Goal: Complete application form

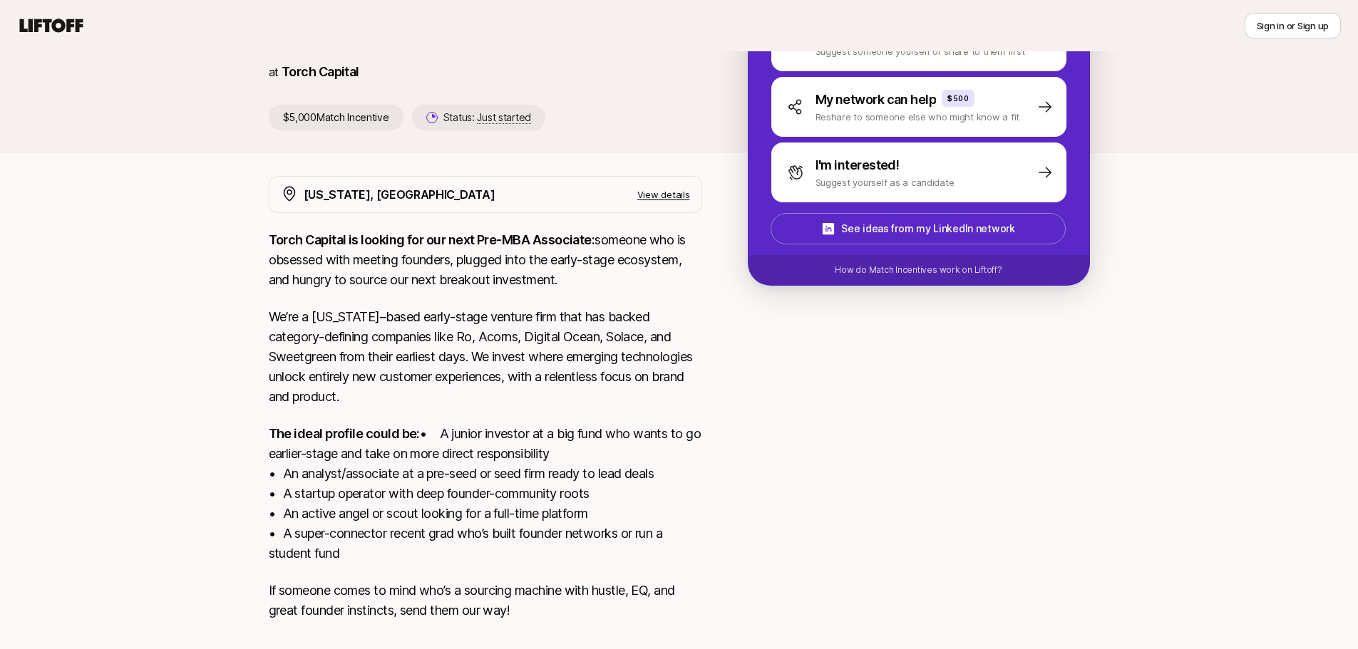
scroll to position [234, 0]
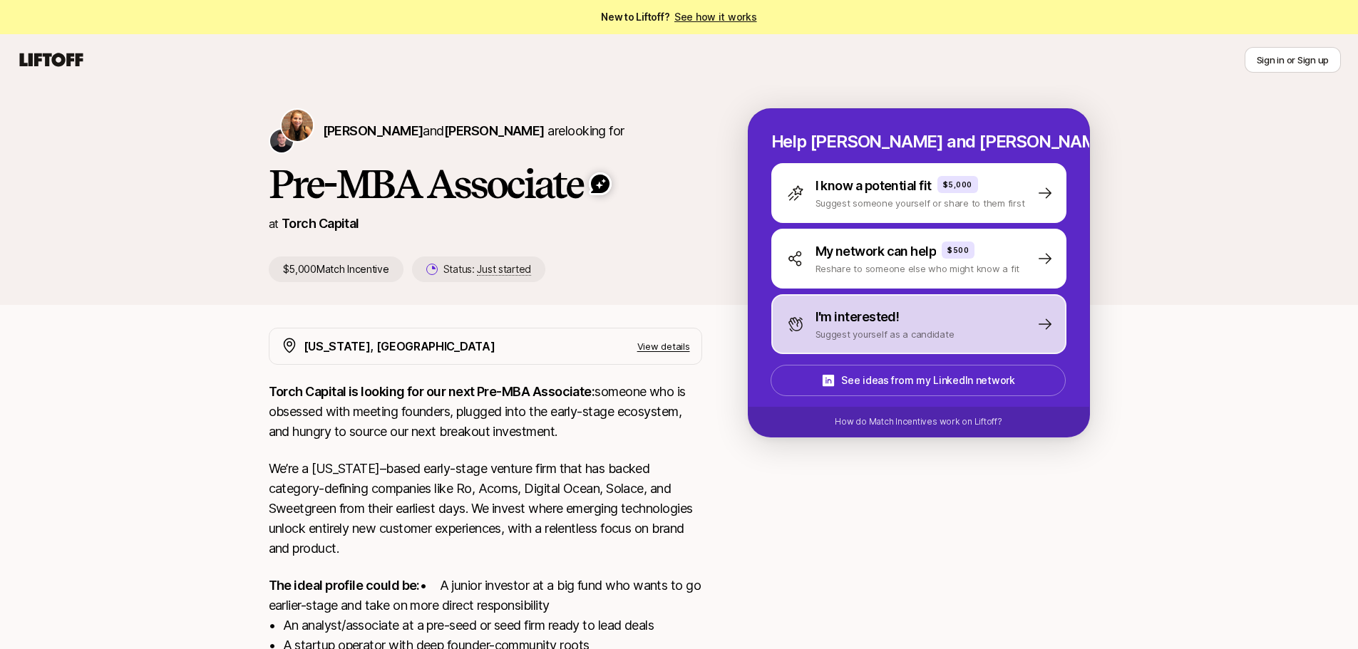
click at [894, 343] on div "I'm interested! Suggest yourself as a candidate" at bounding box center [918, 324] width 295 height 60
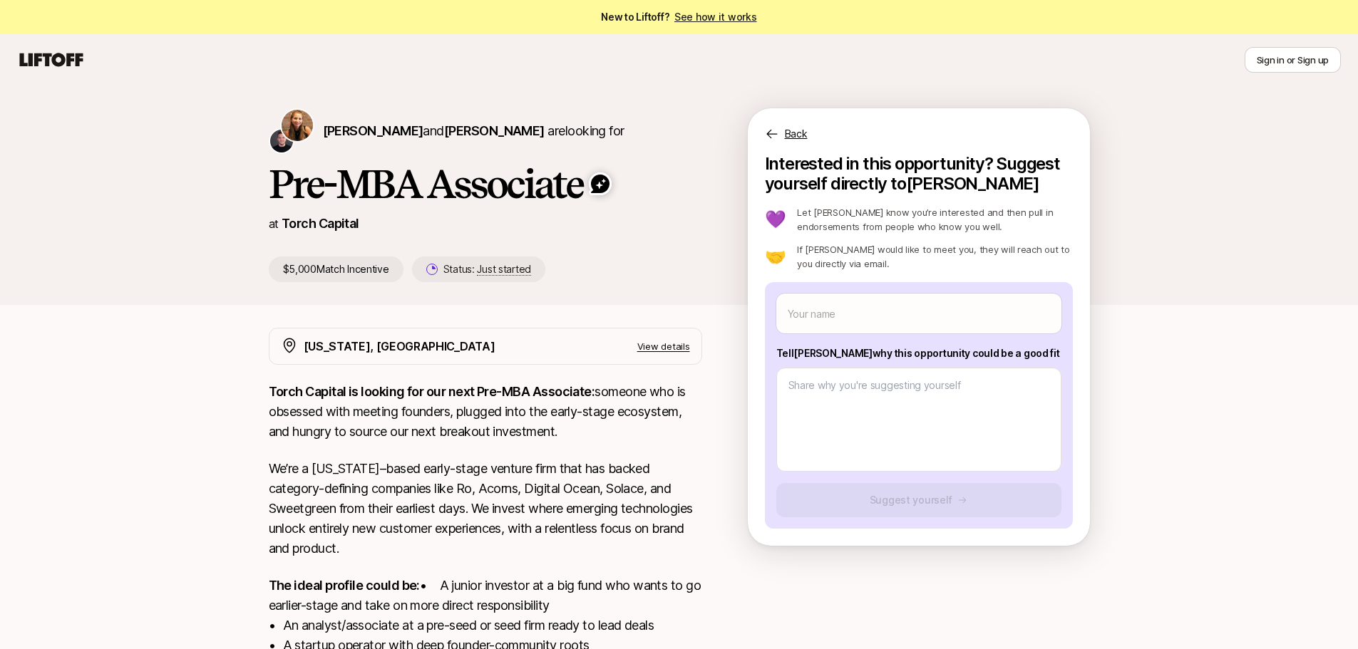
click at [794, 139] on p "Back" at bounding box center [796, 133] width 23 height 17
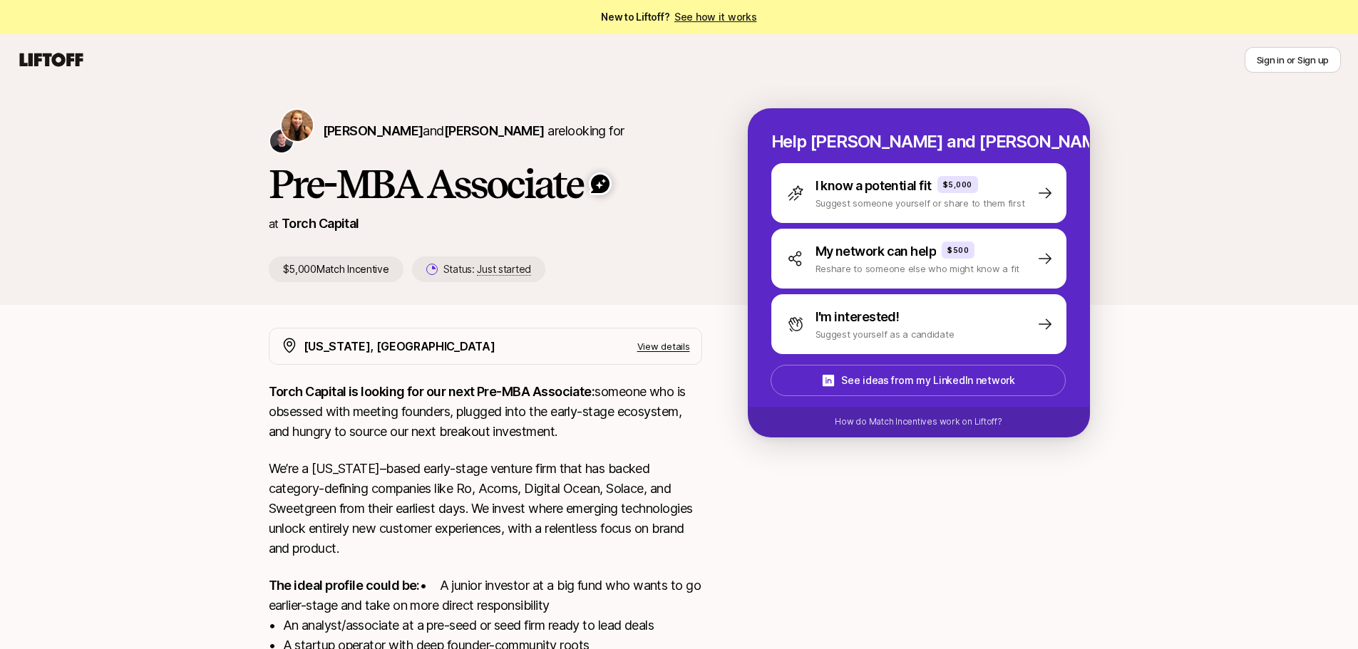
click at [665, 345] on p "View details" at bounding box center [663, 346] width 53 height 14
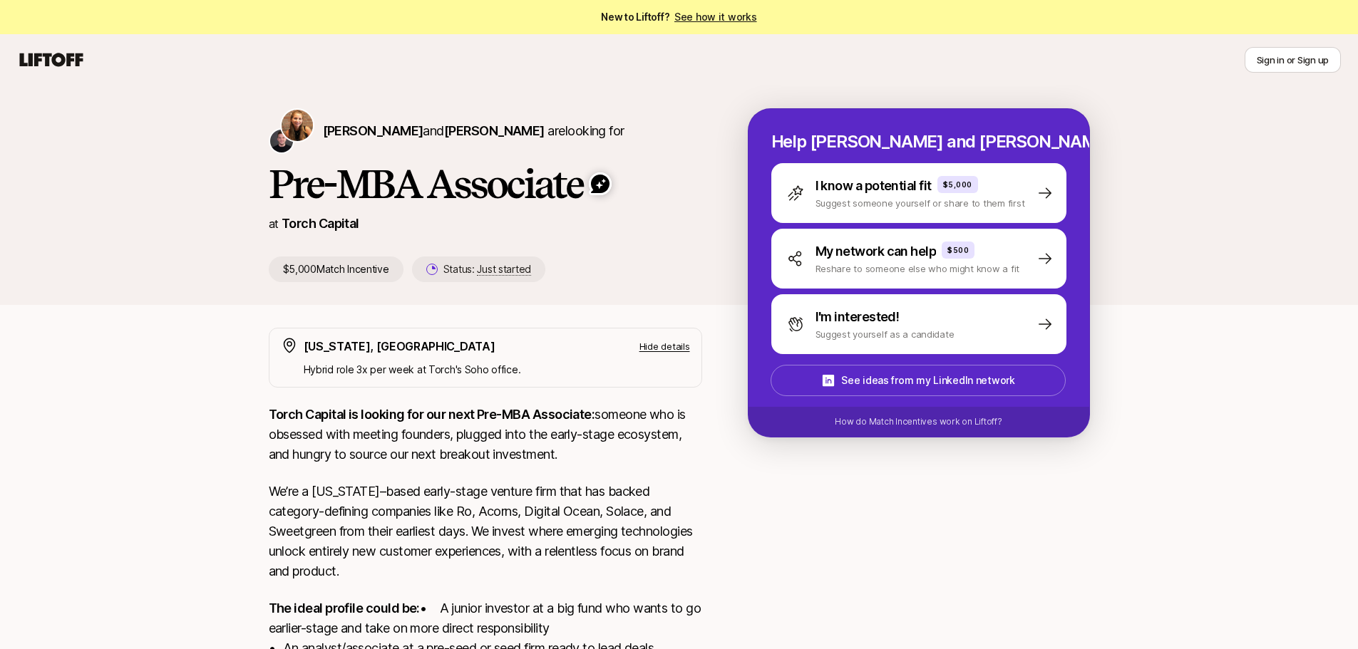
click at [665, 343] on p "Hide details" at bounding box center [664, 346] width 51 height 14
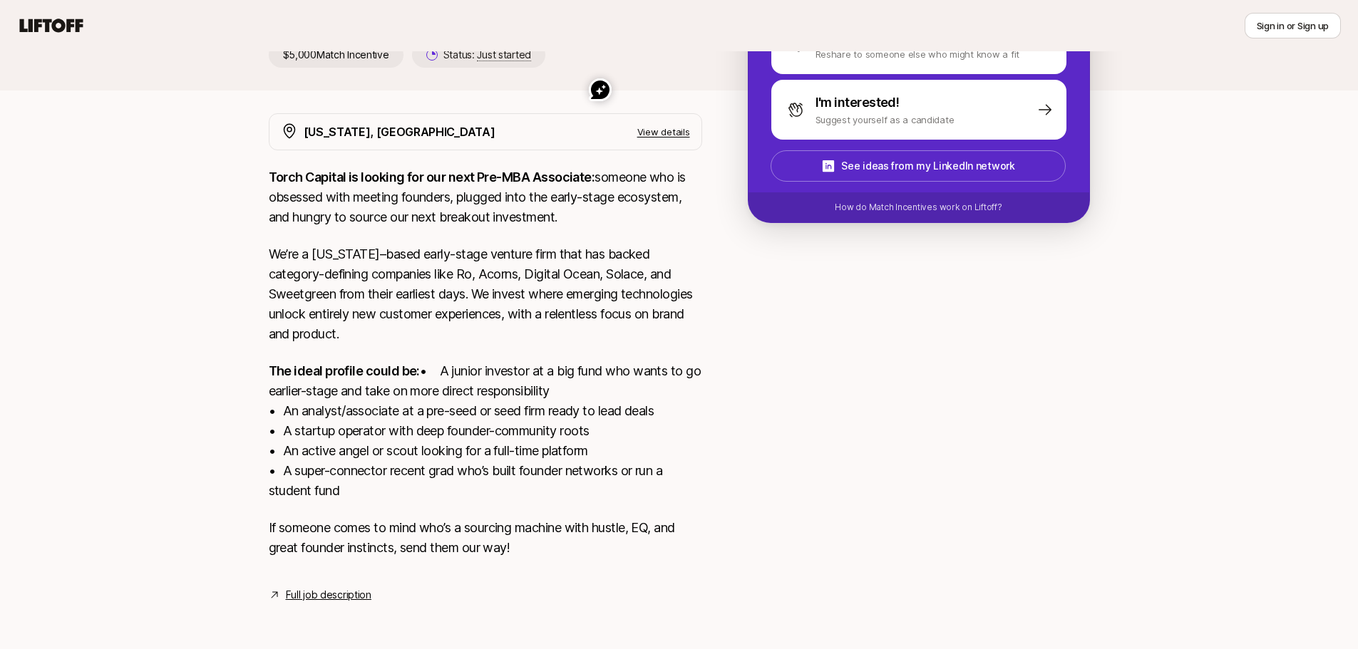
scroll to position [234, 0]
click at [352, 590] on link "Full job description" at bounding box center [329, 594] width 86 height 17
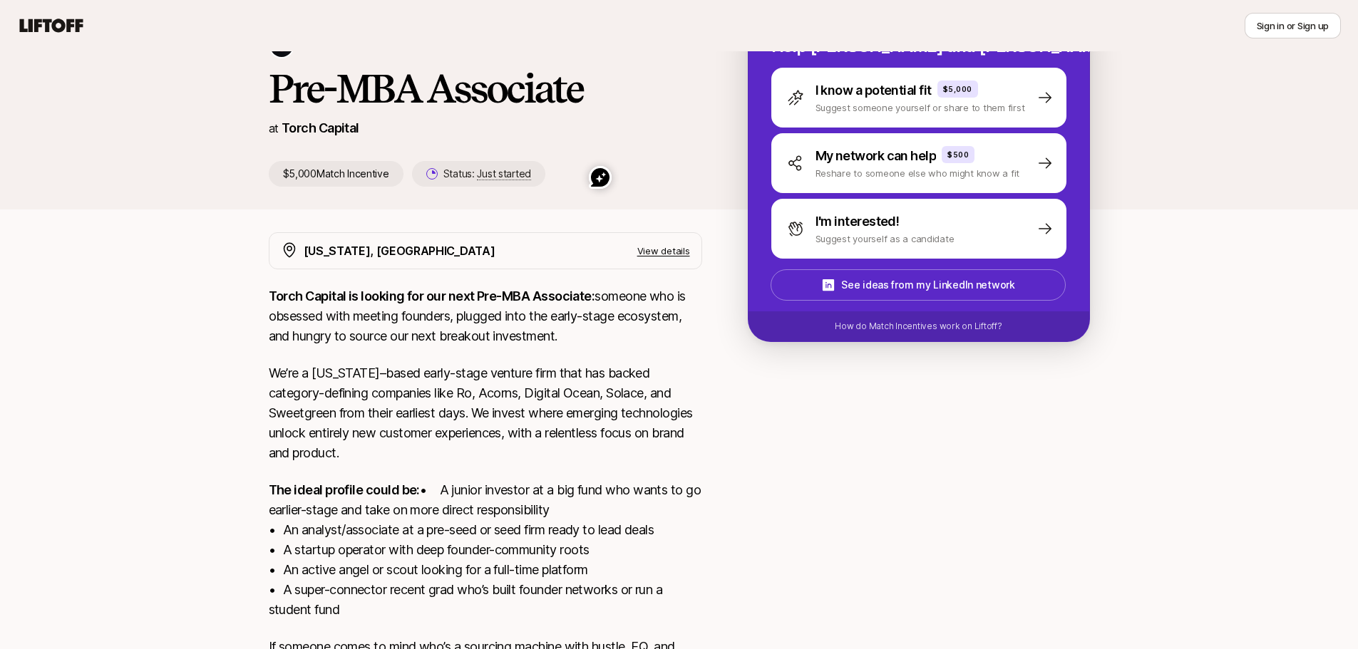
scroll to position [0, 0]
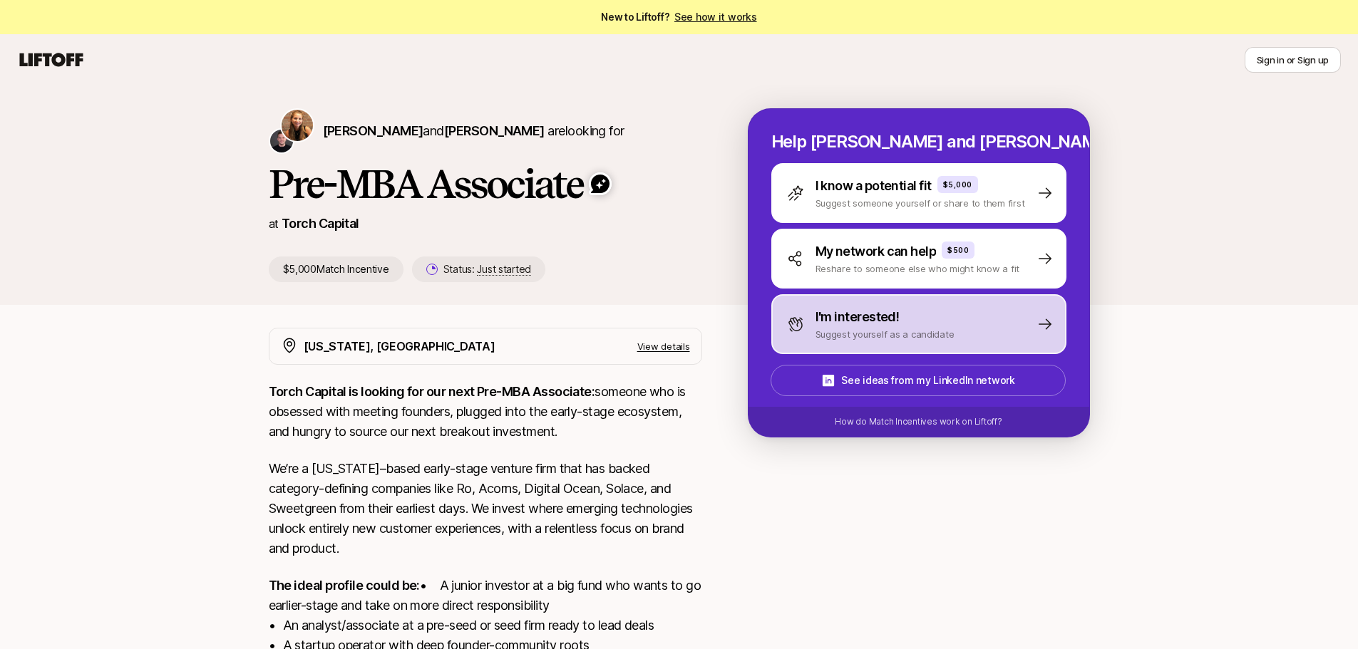
click at [883, 339] on p "Suggest yourself as a candidate" at bounding box center [884, 334] width 139 height 14
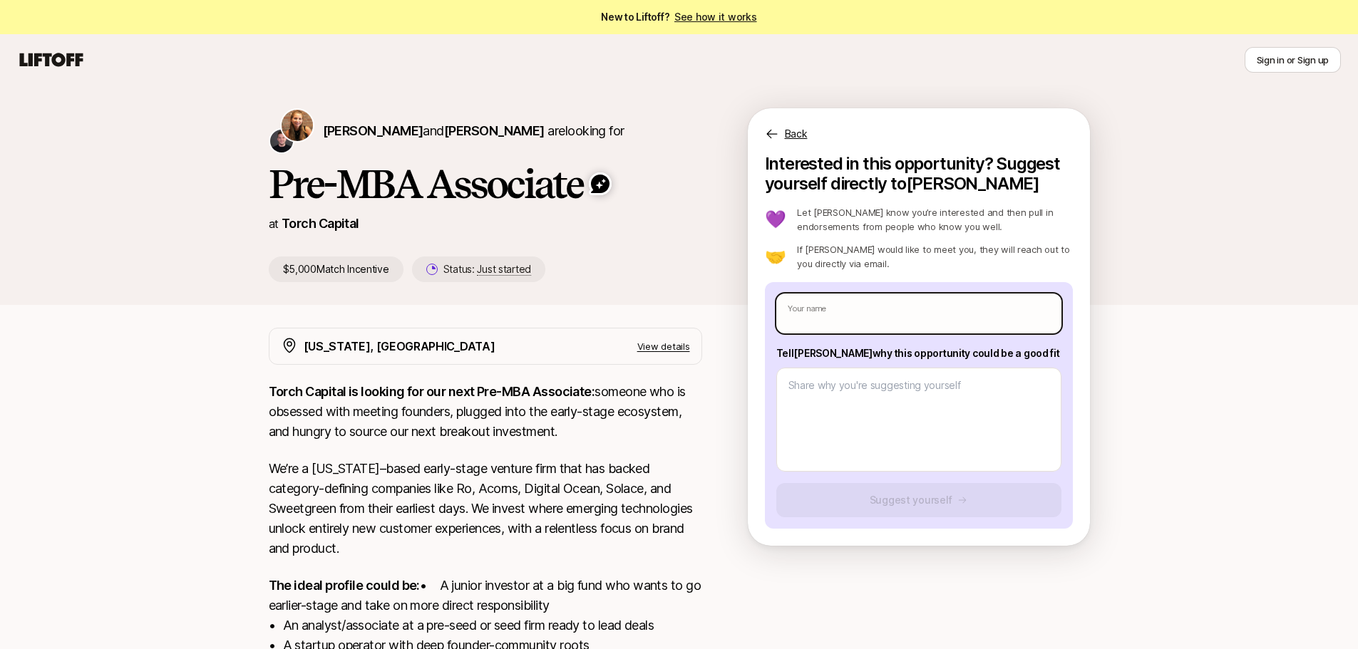
click at [875, 307] on input "text" at bounding box center [918, 314] width 285 height 40
type textarea "x"
type input "K"
type textarea "x"
type input "Ky"
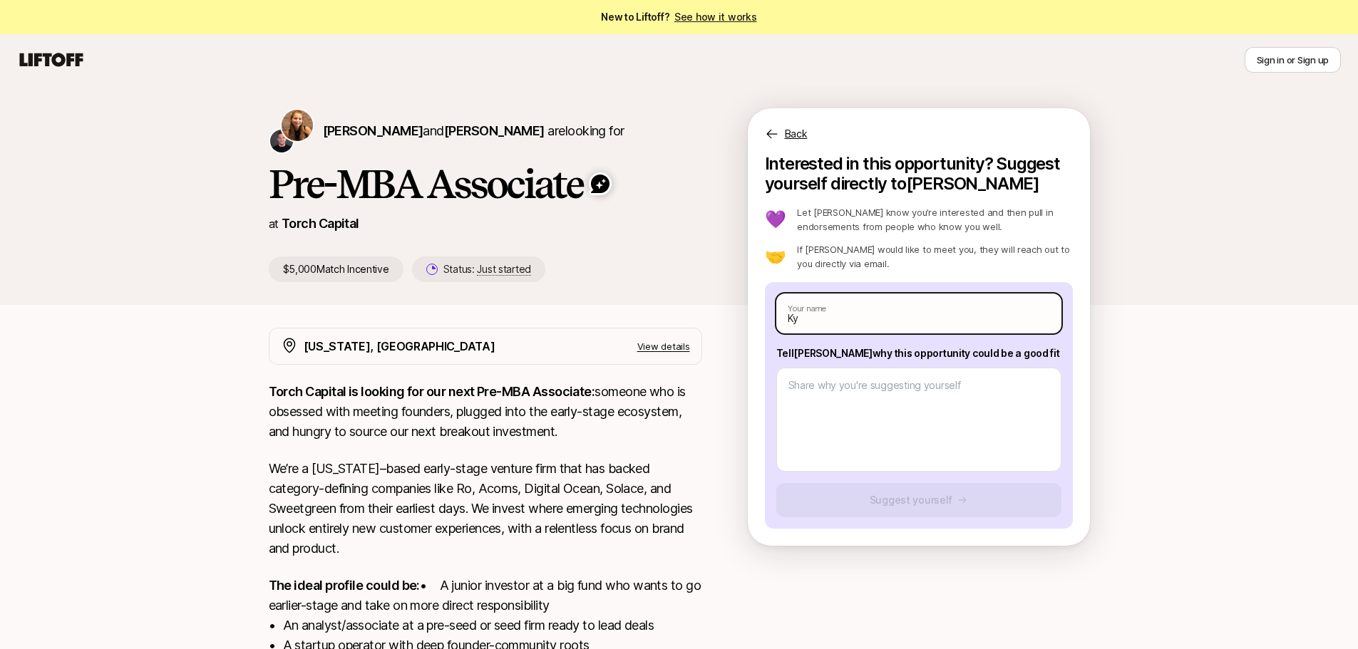
type textarea "x"
type input "Kyri"
type textarea "x"
type input "Kyril"
type textarea "x"
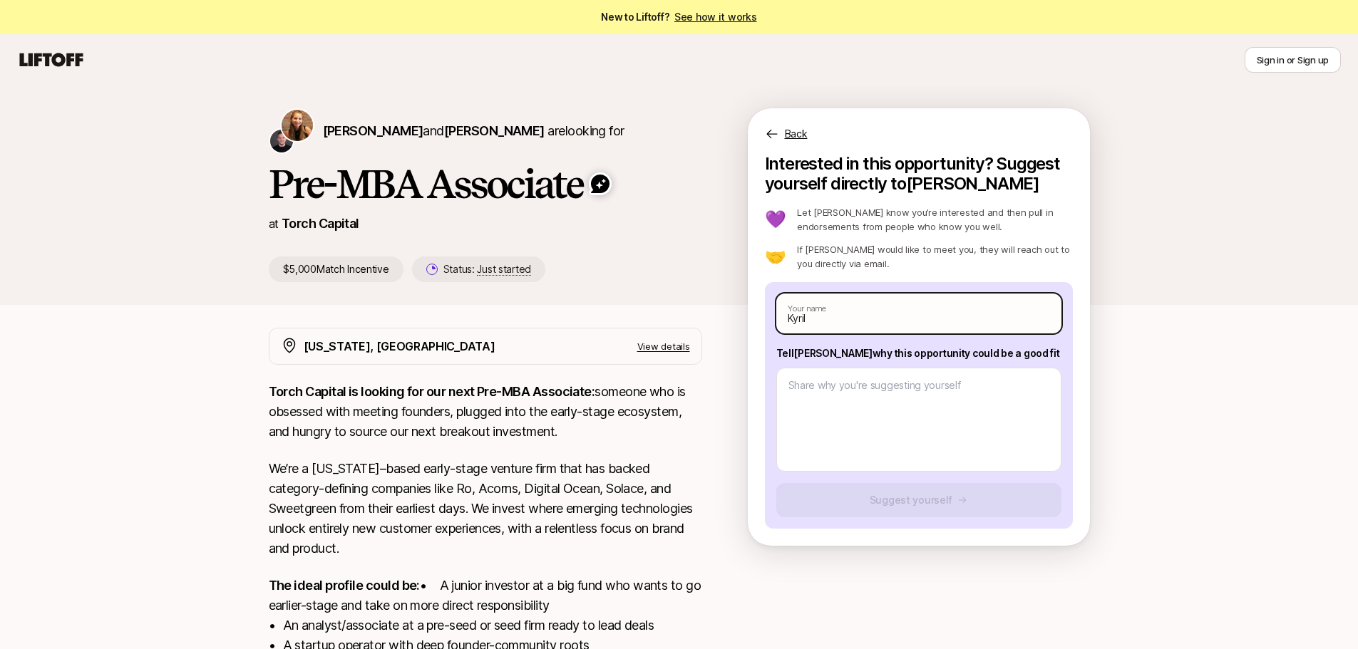
type input "Kyrill"
type textarea "x"
type input "[PERSON_NAME]"
type textarea "x"
type input "Kyrillos"
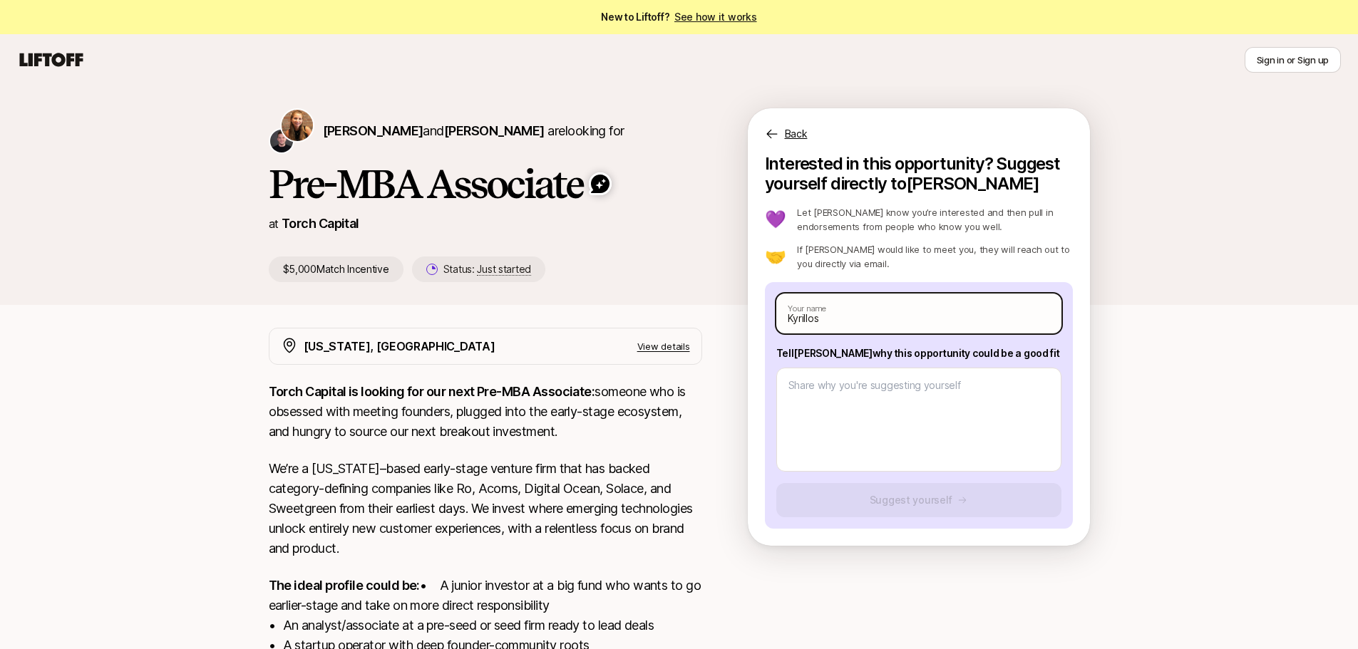
type textarea "x"
type input "Kyrillos"
type textarea "x"
type input "[PERSON_NAME] A"
type textarea "x"
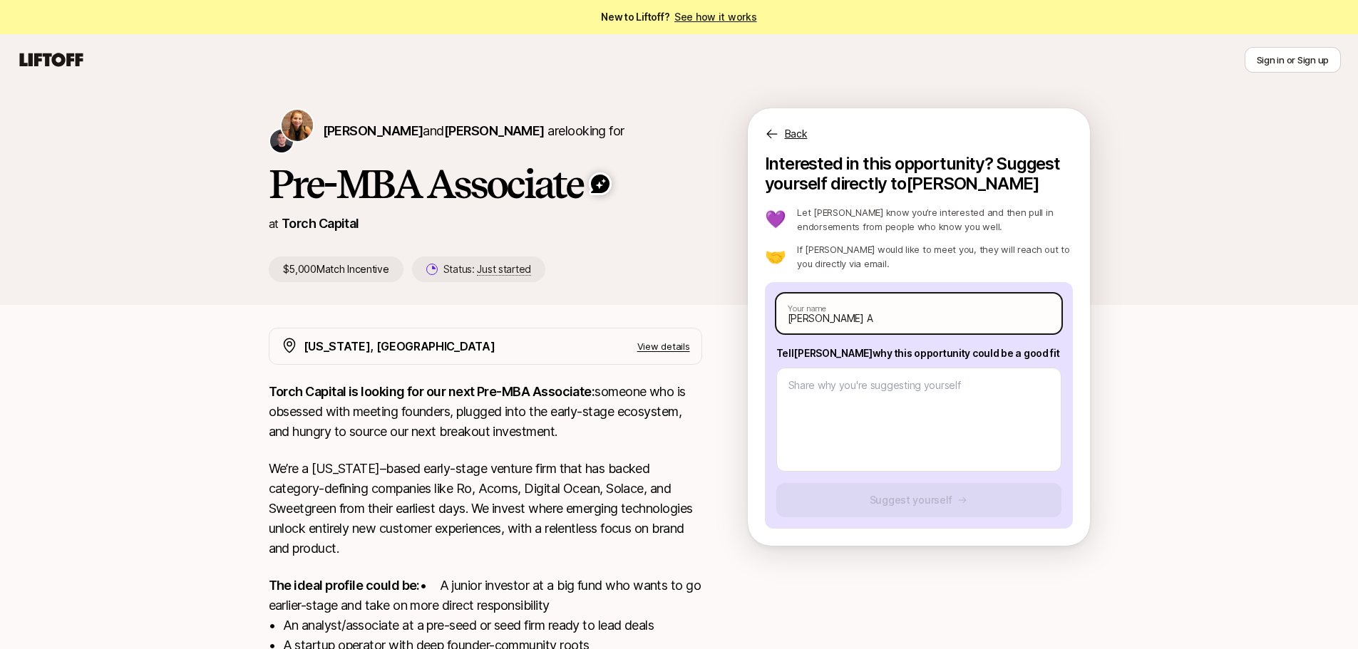
type input "[PERSON_NAME]"
type textarea "x"
type input "[PERSON_NAME] Awa"
type textarea "x"
type input "[PERSON_NAME]"
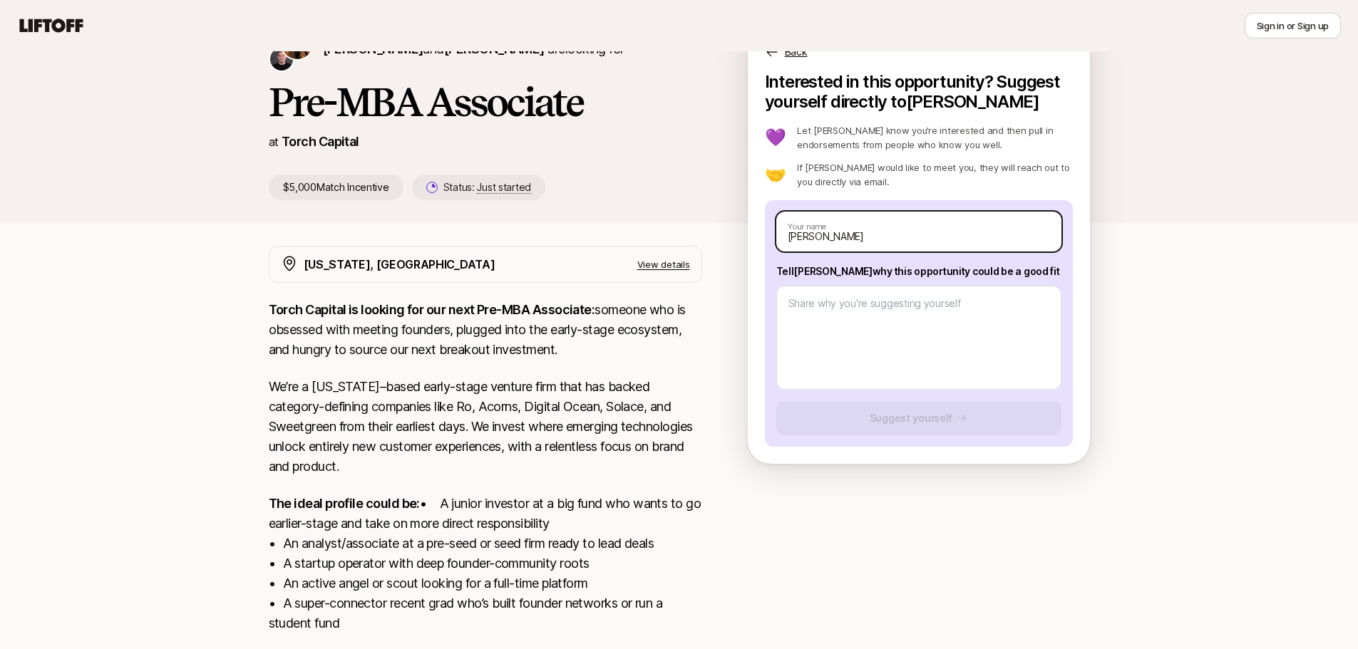
scroll to position [234, 0]
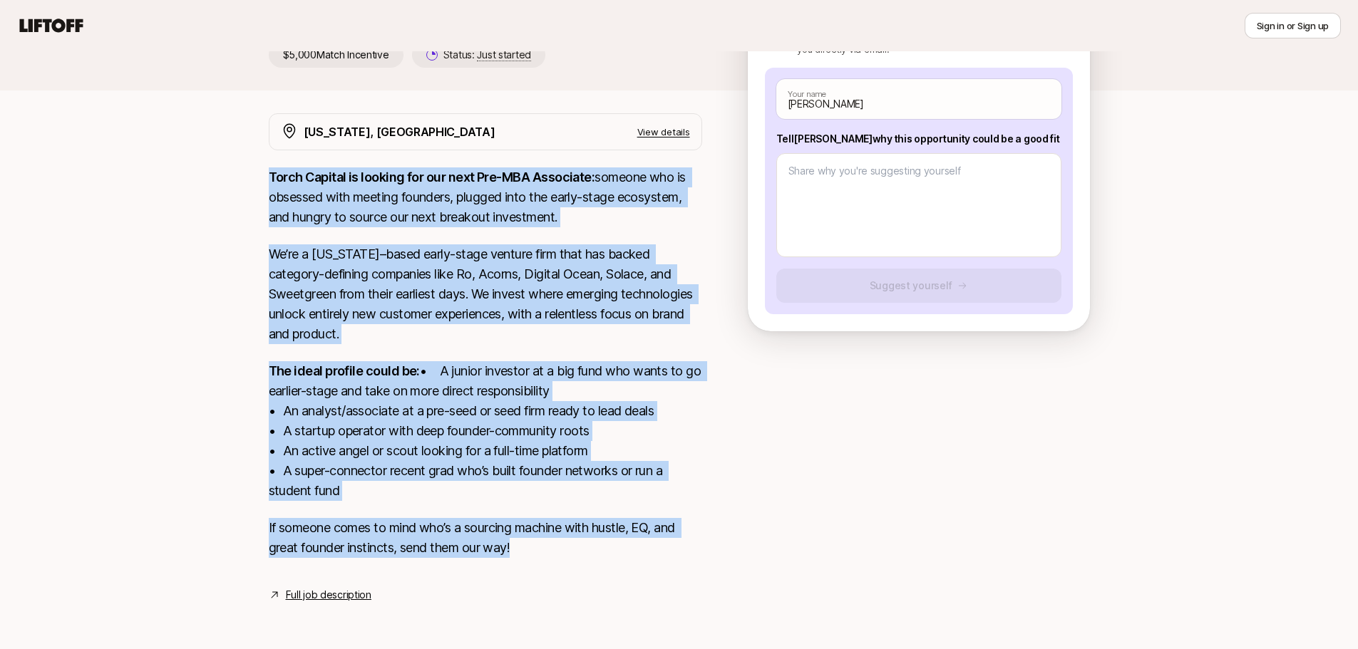
drag, startPoint x: 542, startPoint y: 539, endPoint x: 242, endPoint y: 162, distance: 481.8
click at [242, 162] on div "[PERSON_NAME] and [PERSON_NAME] are looking for Pre-MBA Associate at Torch Capi…" at bounding box center [679, 254] width 1358 height 767
copy div "Lorem Ipsumdo si ametcon adi eli sedd Eiu-TEM Incididun: utlabor etd ma aliquae…"
click at [361, 375] on p "The ideal profile could be: • A junior investor at a big fund who wants to go e…" at bounding box center [485, 431] width 433 height 140
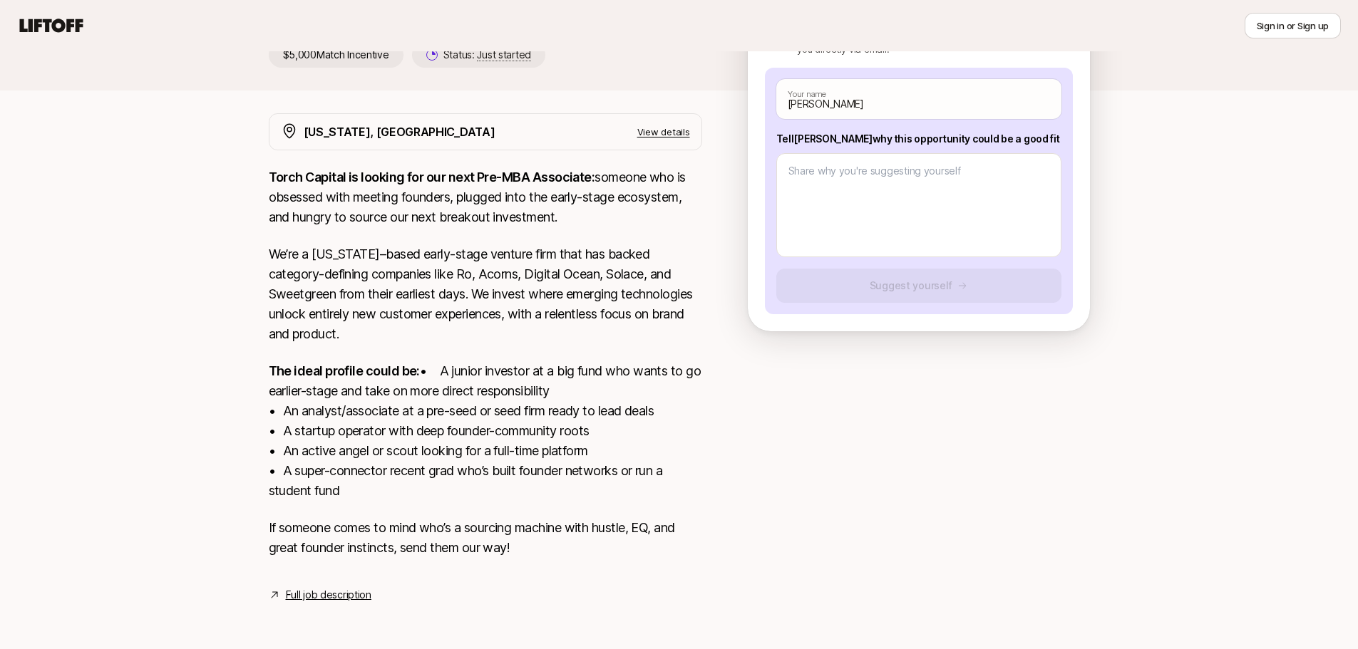
click at [340, 591] on link "Full job description" at bounding box center [329, 594] width 86 height 17
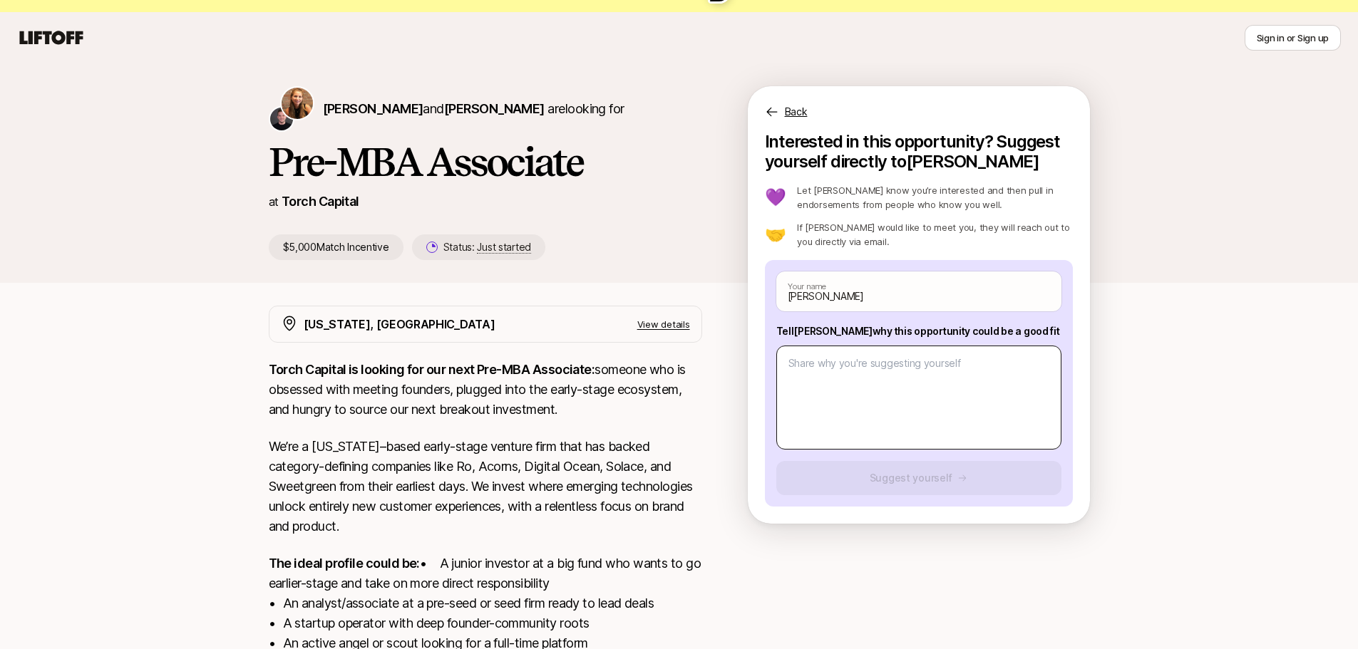
scroll to position [21, 0]
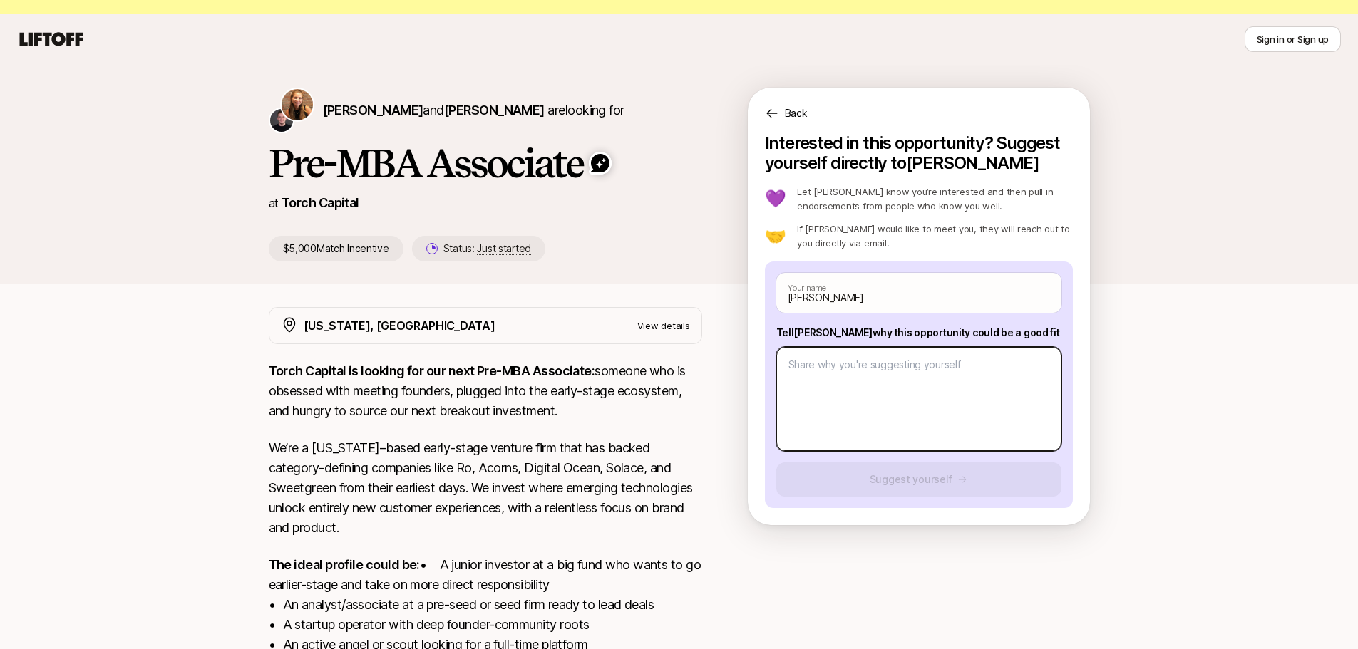
click at [882, 366] on textarea at bounding box center [918, 399] width 285 height 104
type textarea "x"
type textarea "1"
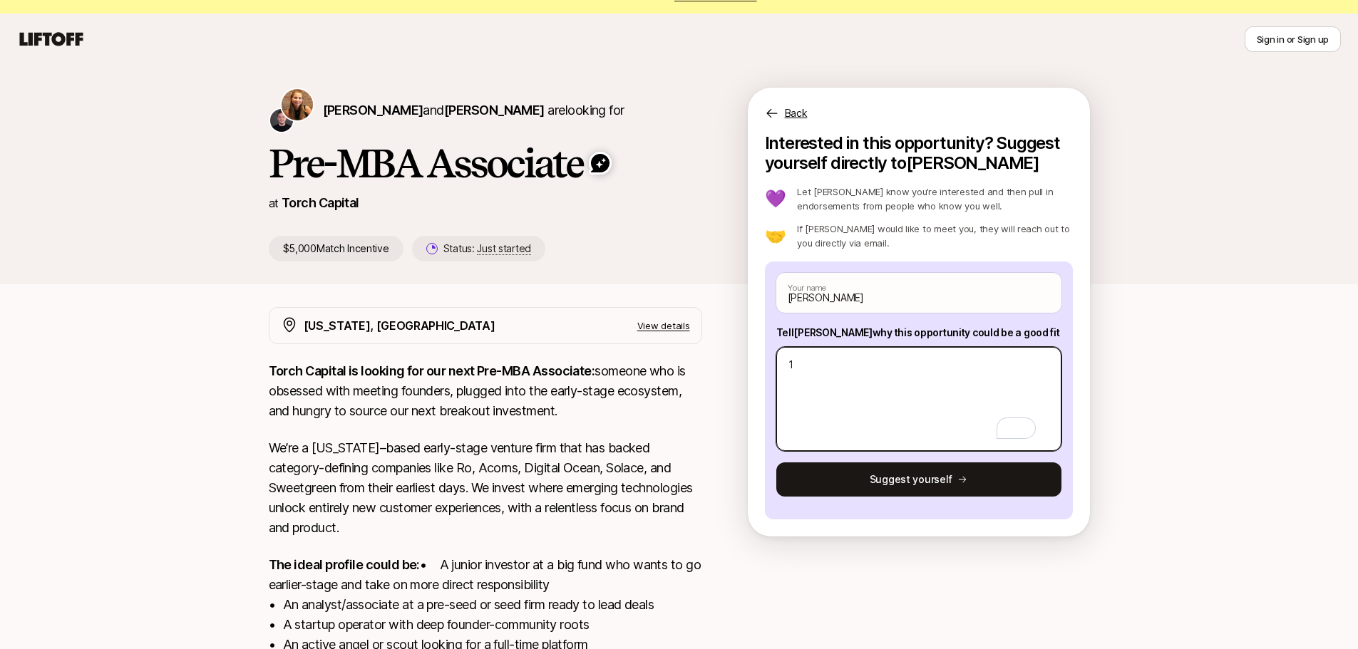
type textarea "x"
type textarea "1."
type textarea "x"
type textarea "1."
paste textarea "I’m most excited about the next wave of consumer fintech and climate-tech brand…"
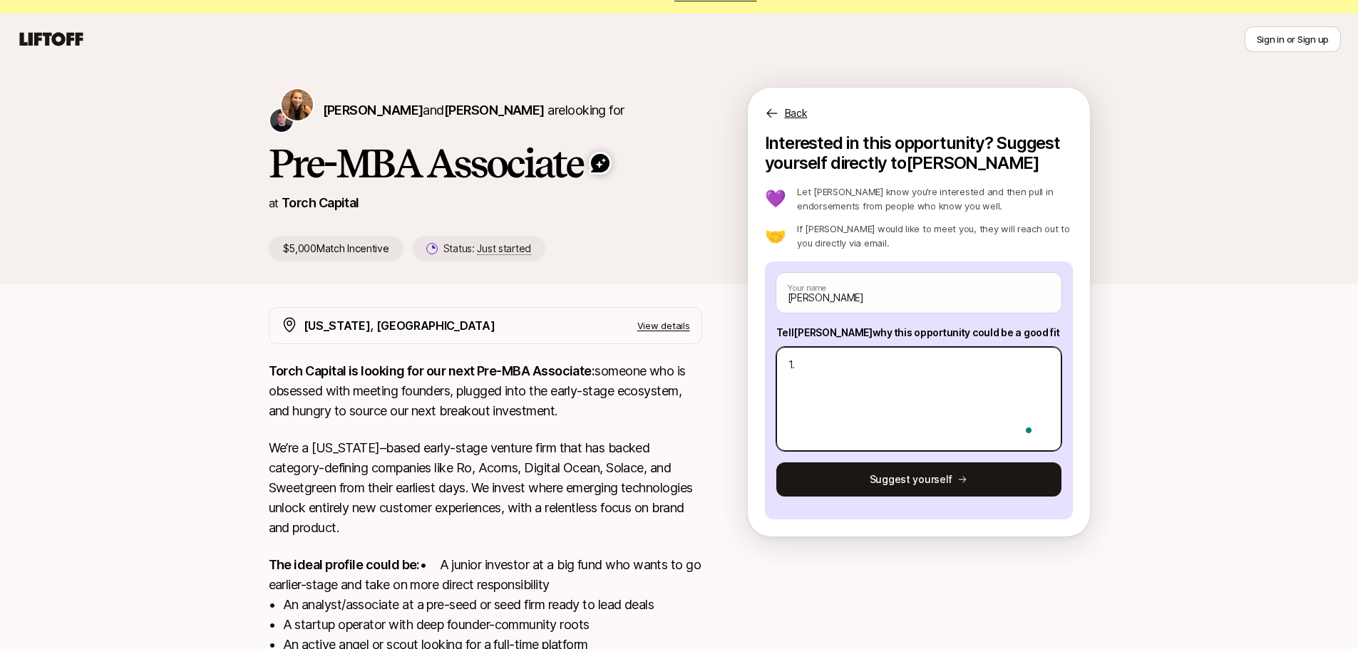
type textarea "x"
type textarea "1. I’m most excited about the next wave of consumer fintech and climate-tech br…"
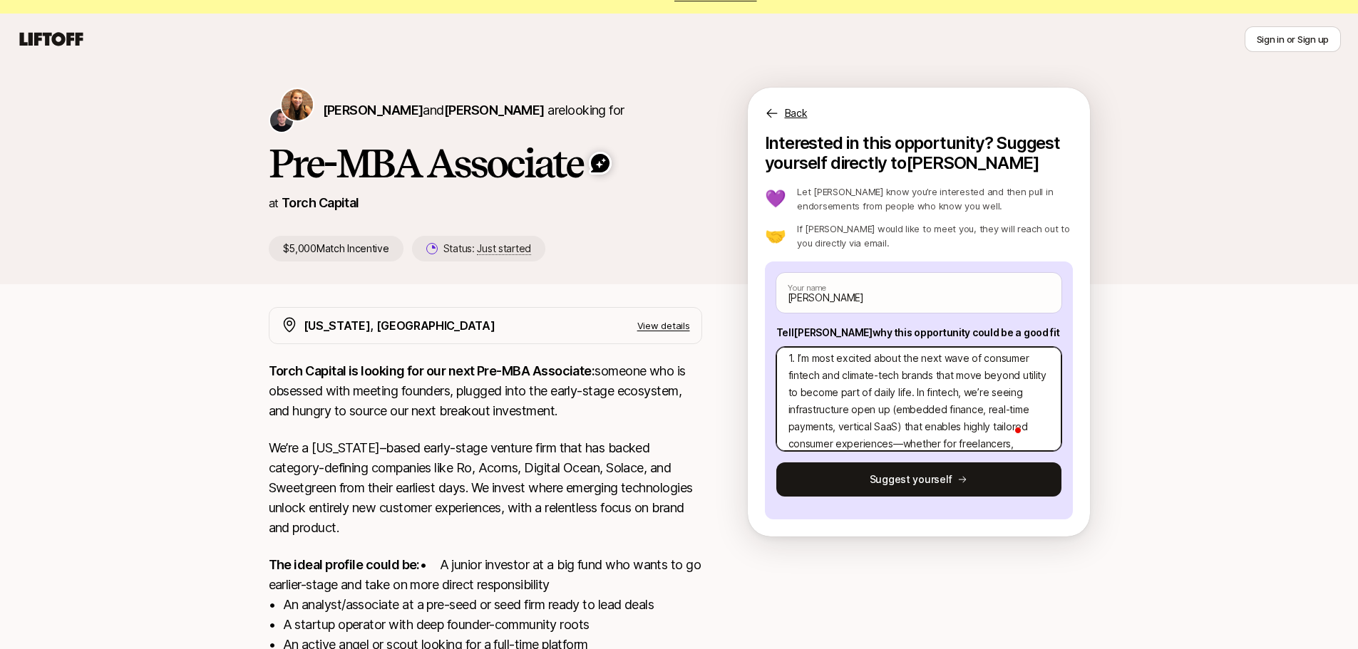
scroll to position [0, 0]
click at [877, 368] on textarea "1. I’m most excited about the next wave of consumer fintech and climate-tech br…" at bounding box center [918, 399] width 285 height 104
click at [897, 390] on textarea "1. I’m most excited about the next wave of consumer fintech and climate-tech br…" at bounding box center [918, 399] width 285 height 104
click at [966, 415] on textarea "1. I’m most excited about the next wave of consumer fintech and climate-tech br…" at bounding box center [918, 399] width 285 height 104
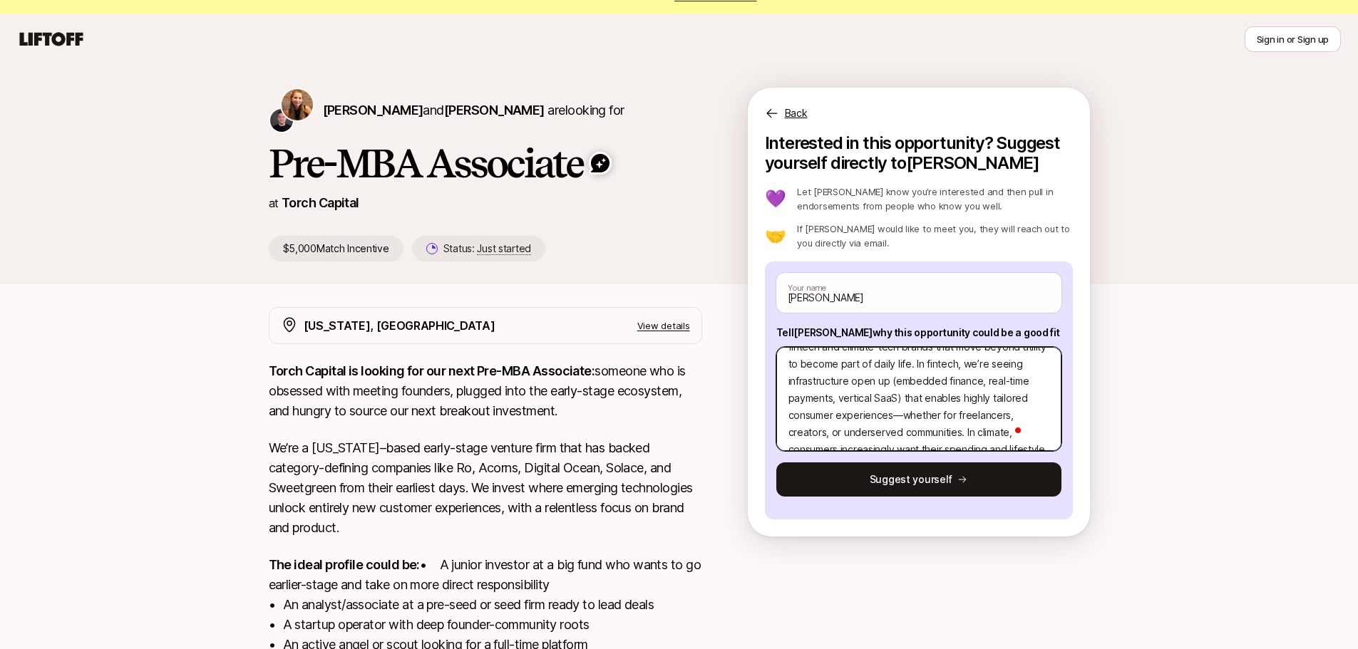
type textarea "x"
type textarea "1. I’m most excited about the next wave of consumer fintech and climate-tech br…"
type textarea "x"
type textarea "1. I’m most excited about the next wave of consumer fintech and climate-tech br…"
type textarea "x"
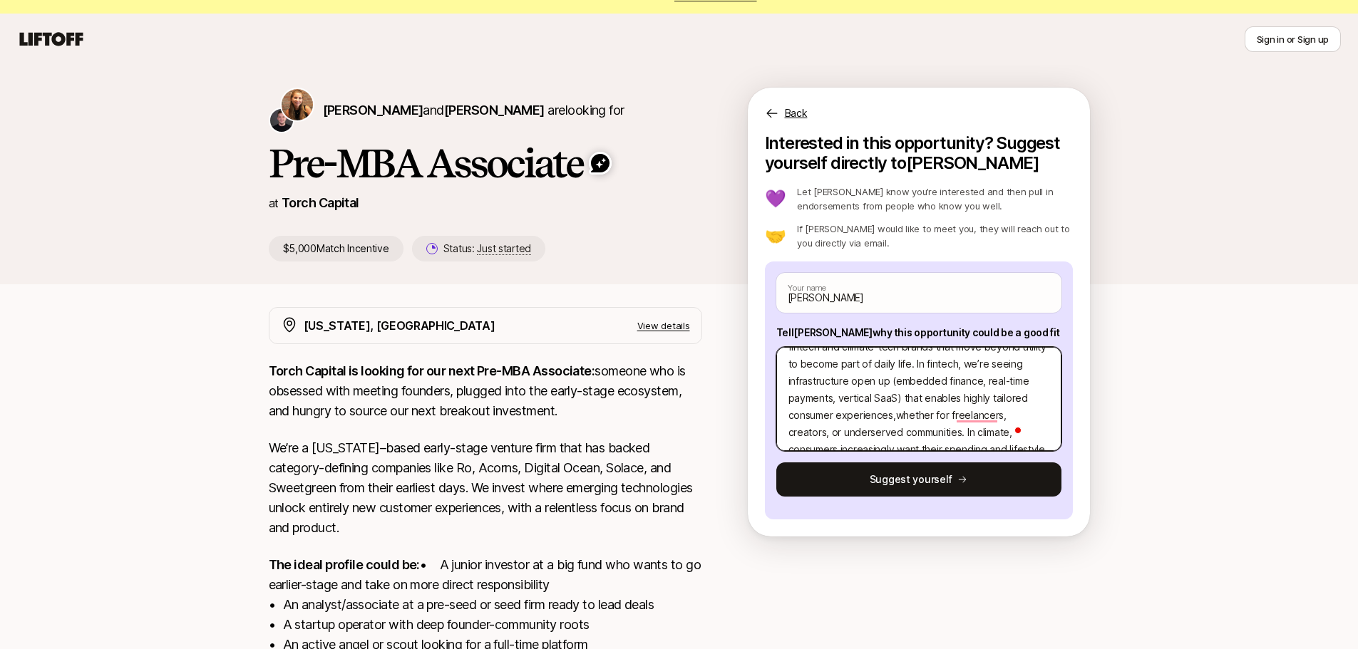
type textarea "1. I’m most excited about the next wave of consumer fintech and climate-tech br…"
click at [812, 377] on textarea "1. I’m most excited about the next wave of consumer fintech and climate-tech br…" at bounding box center [918, 399] width 285 height 104
click at [893, 372] on textarea "1. I’m most excited about the next wave of consumer fintech and climate-tech br…" at bounding box center [918, 399] width 285 height 104
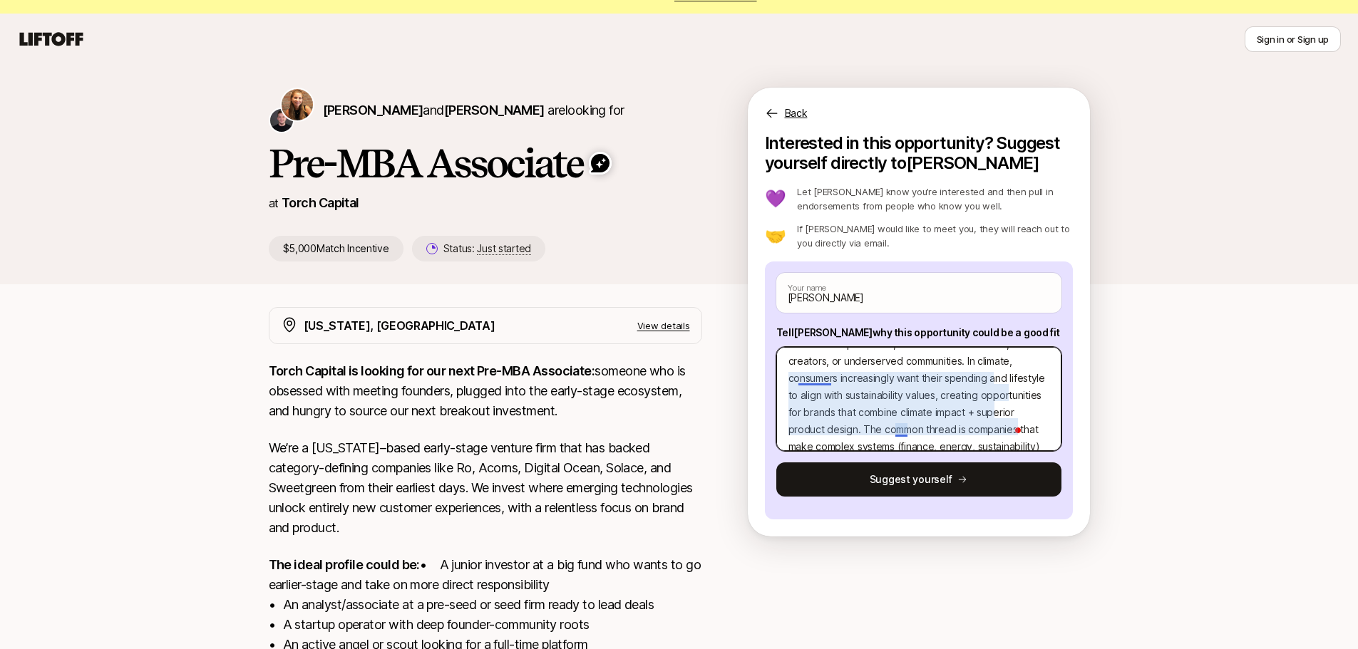
click at [904, 433] on textarea "1. I’m most excited about the next wave of consumer fintech and climate-tech br…" at bounding box center [918, 399] width 285 height 104
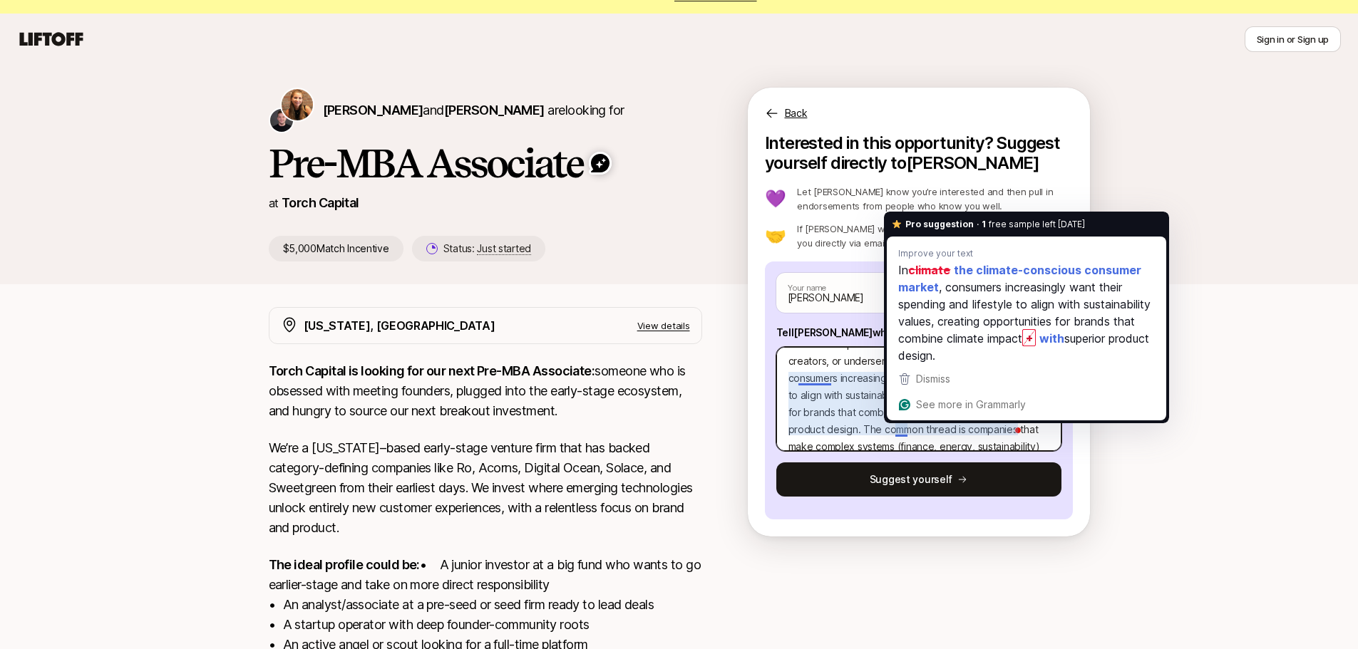
type textarea "x"
type textarea "1. I’m most excited about the next wave of consumer fintech and climate-tech br…"
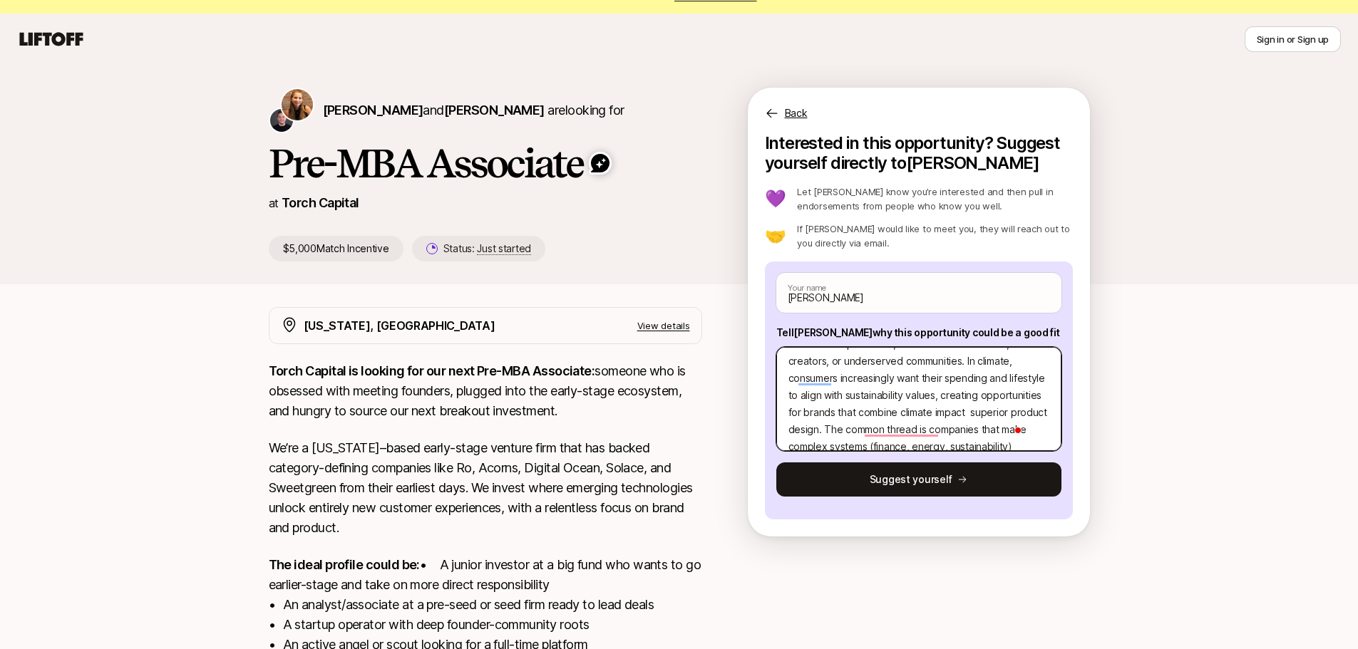
type textarea "x"
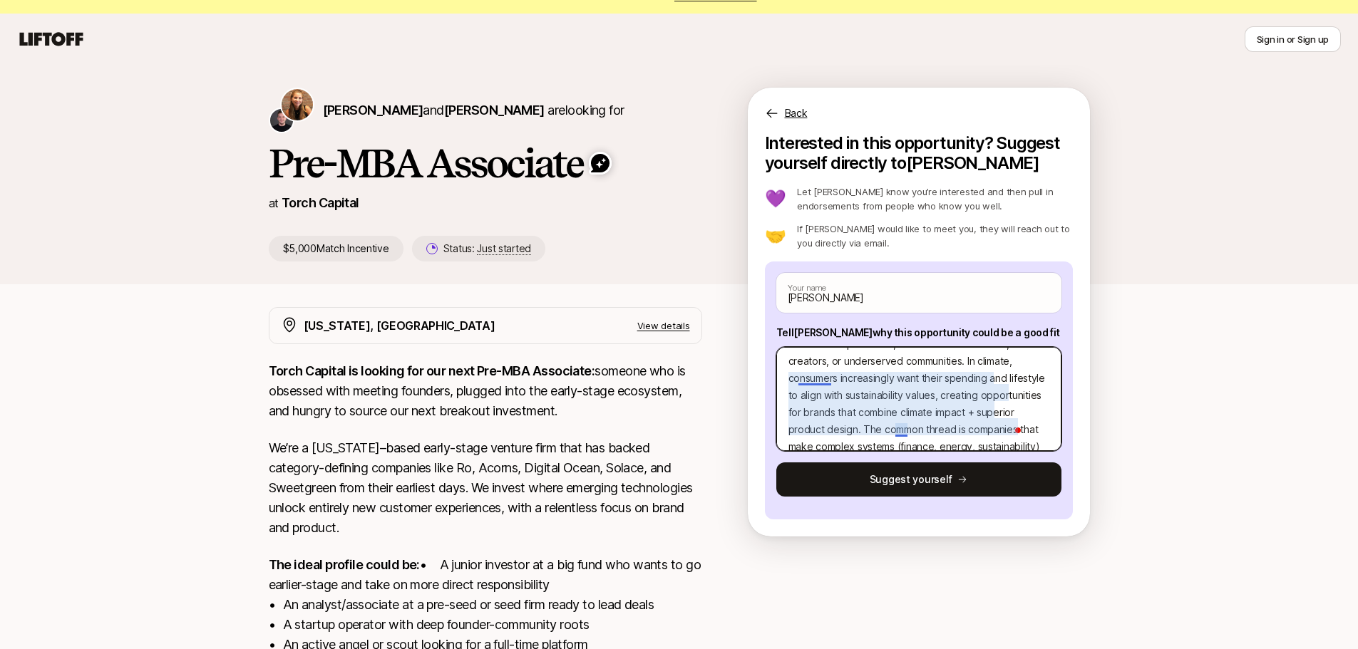
click at [898, 432] on textarea "1. I’m most excited about the next wave of consumer fintech and climate-tech br…" at bounding box center [918, 399] width 285 height 104
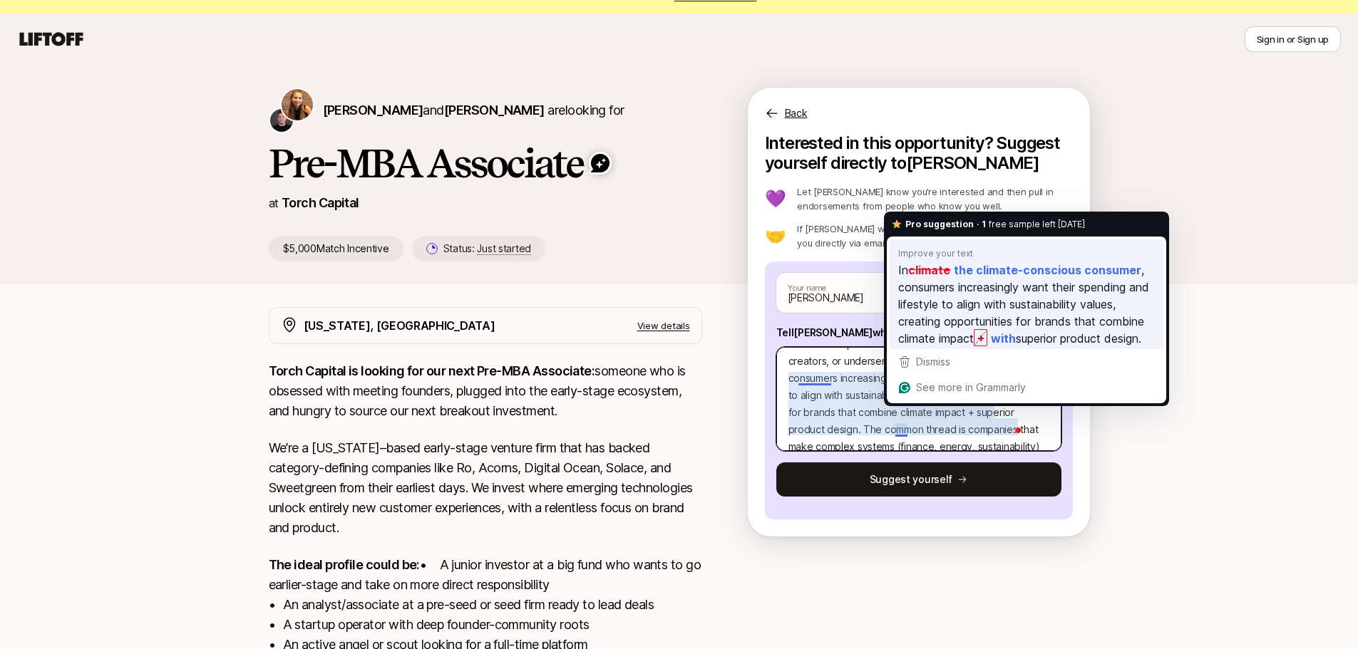
type textarea "1. I’m most excited about the next wave of consumer fintech and climate-tech br…"
type textarea "x"
type textarea "1. I’m most excited about the next wave of consumer fintech and climate-tech br…"
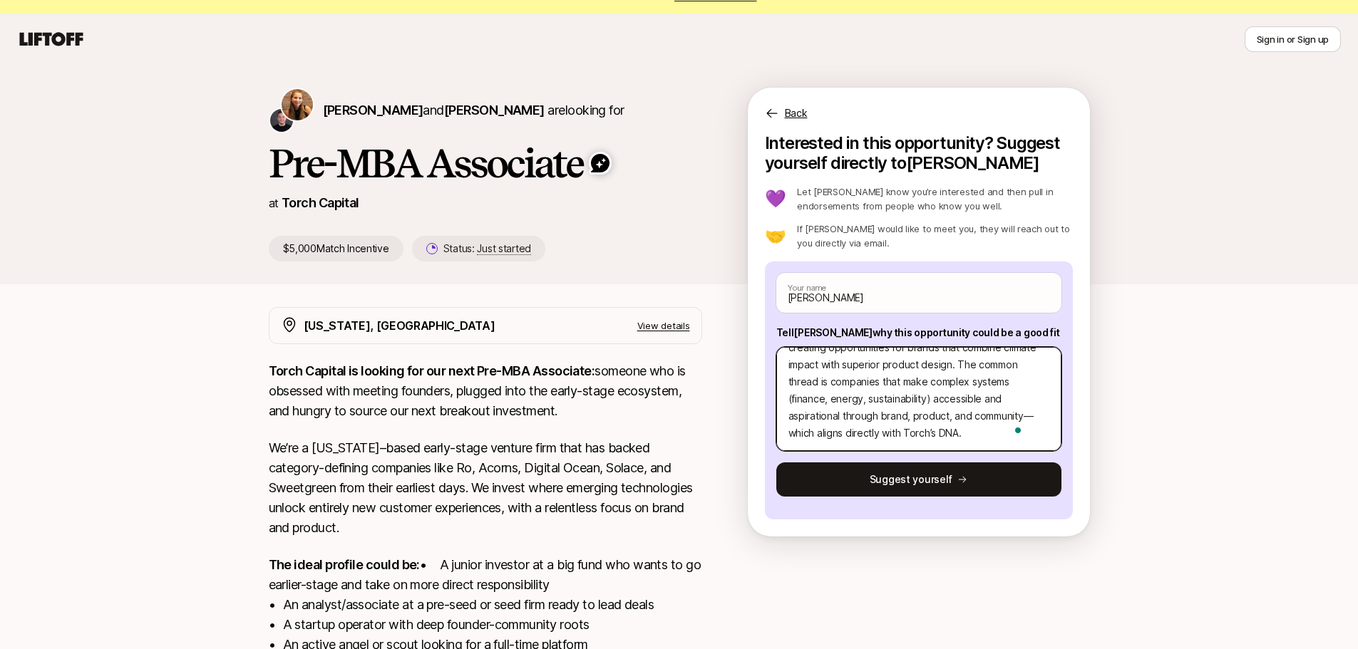
drag, startPoint x: 919, startPoint y: 393, endPoint x: 849, endPoint y: 409, distance: 70.9
click at [849, 409] on textarea "1. I’m most excited about the next wave of consumer fintech and climate-tech br…" at bounding box center [918, 399] width 285 height 104
click at [862, 391] on textarea "1. I’m most excited about the next wave of consumer fintech and climate-tech br…" at bounding box center [918, 399] width 285 height 104
click at [934, 417] on textarea "1. I’m most excited about the next wave of consumer fintech and climate-tech br…" at bounding box center [918, 399] width 285 height 104
drag, startPoint x: 991, startPoint y: 417, endPoint x: 933, endPoint y: 410, distance: 58.2
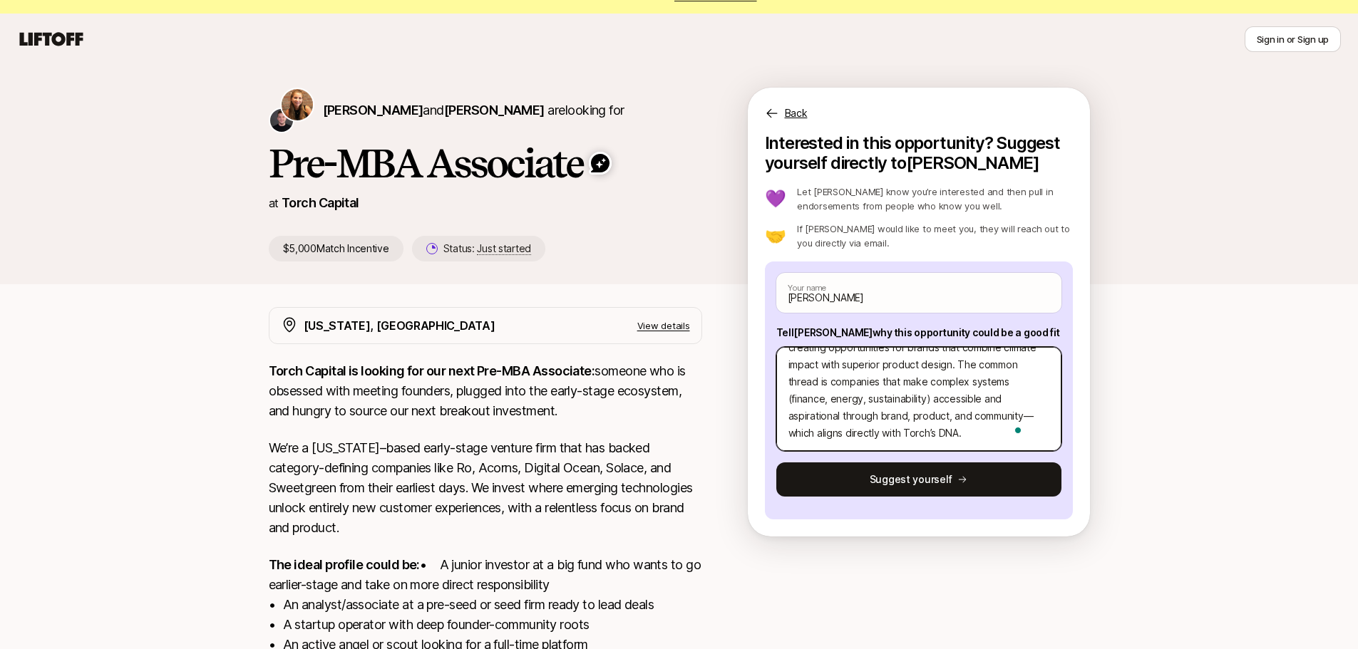
click at [933, 410] on textarea "1. I’m most excited about the next wave of consumer fintech and climate-tech br…" at bounding box center [918, 399] width 285 height 104
type textarea "x"
type textarea "1. I’m most excited about the next wave of consumer fintech and climate-tech br…"
type textarea "x"
type textarea "1. I’m most excited about the next wave of consumer fintech and climate-tech br…"
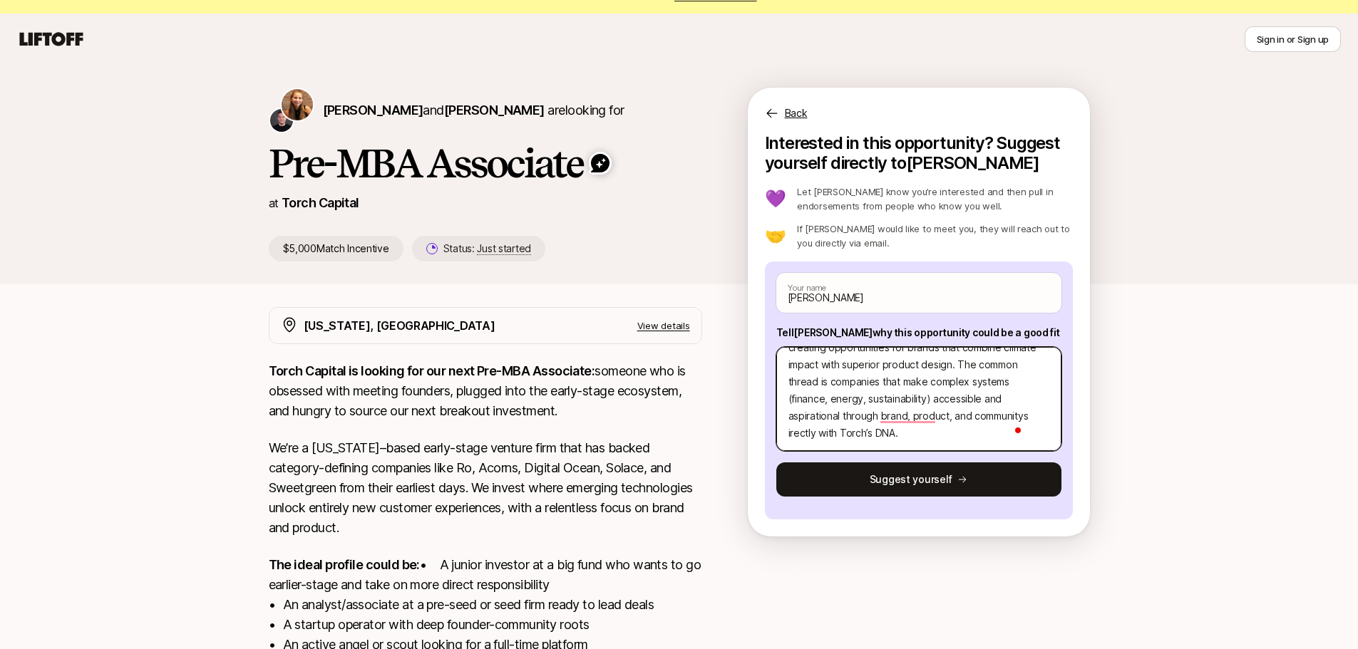
type textarea "x"
type textarea "1. I’m most excited about the next wave of consumer fintech and climate-tech br…"
type textarea "x"
type textarea "1. I’m most excited about the next wave of consumer fintech and climate-tech br…"
type textarea "x"
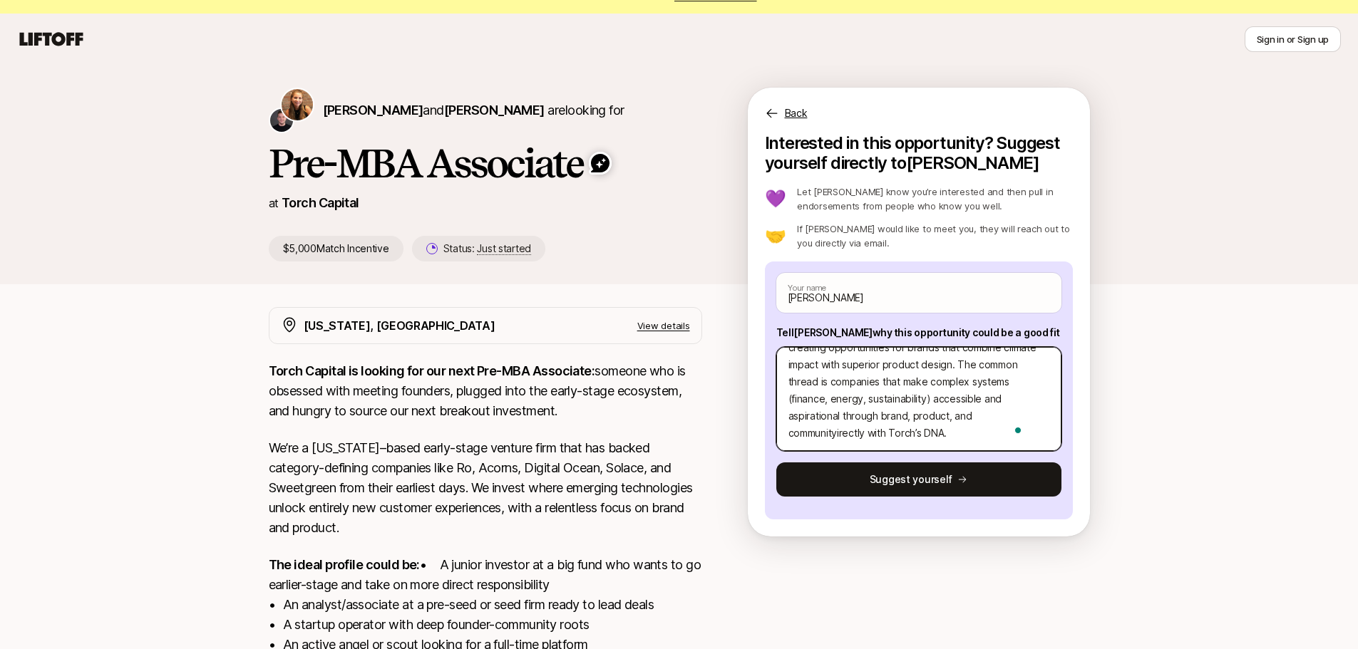
type textarea "1. I’m most excited about the next wave of consumer fintech and climate-tech br…"
type textarea "x"
type textarea "1. I’m most excited about the next wave of consumer fintech and climate-tech br…"
type textarea "x"
type textarea "1. I’m most excited about the next wave of consumer fintech and climate-tech br…"
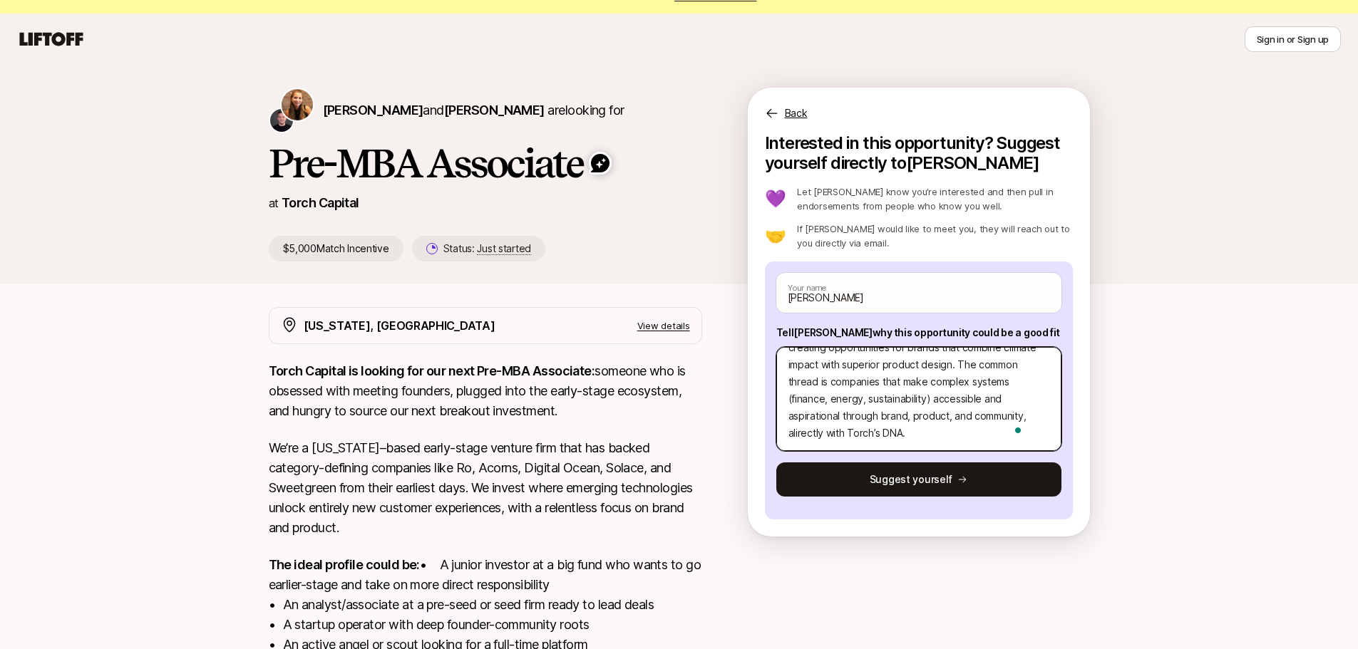
type textarea "x"
type textarea "1. I’m most excited about the next wave of consumer fintech and climate-tech br…"
type textarea "x"
type textarea "1. I’m most excited about the next wave of consumer fintech and climate-tech br…"
type textarea "x"
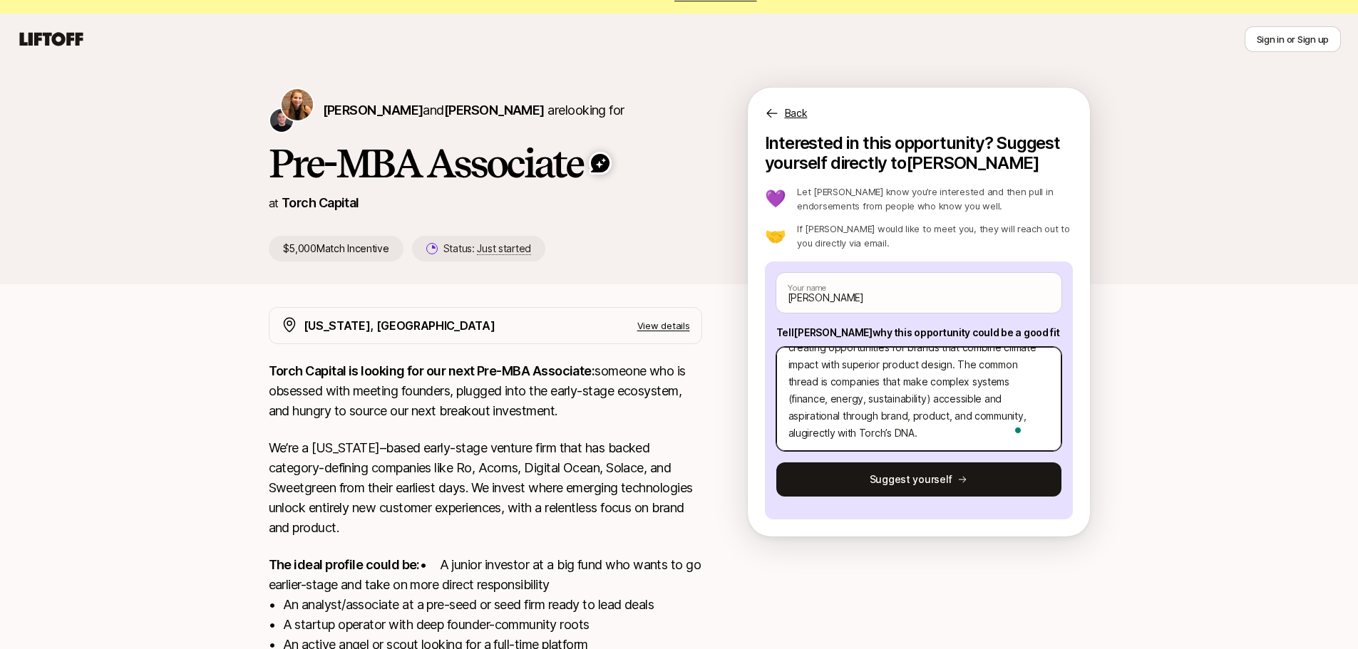
type textarea "1. I’m most excited about the next wave of consumer fintech and climate-tech br…"
type textarea "x"
type textarea "1. I’m most excited about the next wave of consumer fintech and climate-tech br…"
type textarea "x"
type textarea "1. I’m most excited about the next wave of consumer fintech and climate-tech br…"
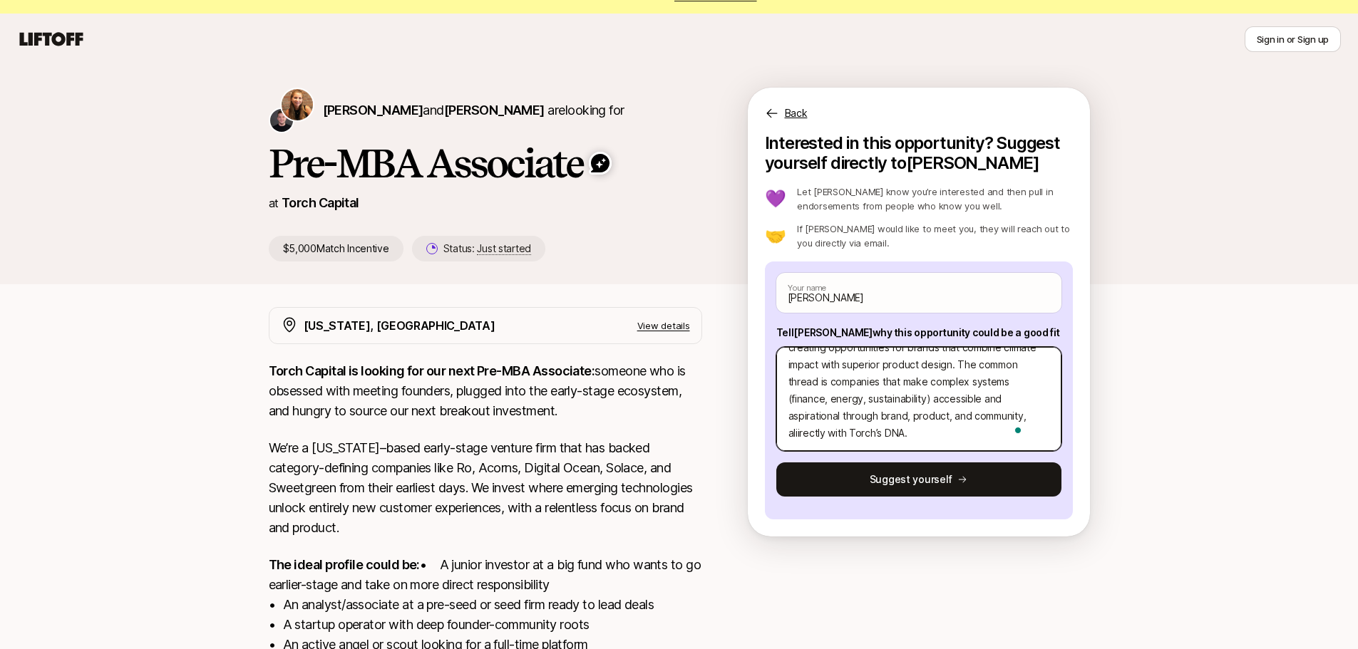
type textarea "x"
type textarea "1. I’m most excited about the next wave of consumer fintech and climate-tech br…"
type textarea "x"
type textarea "1. I’m most excited about the next wave of consumer fintech and climate-tech br…"
type textarea "x"
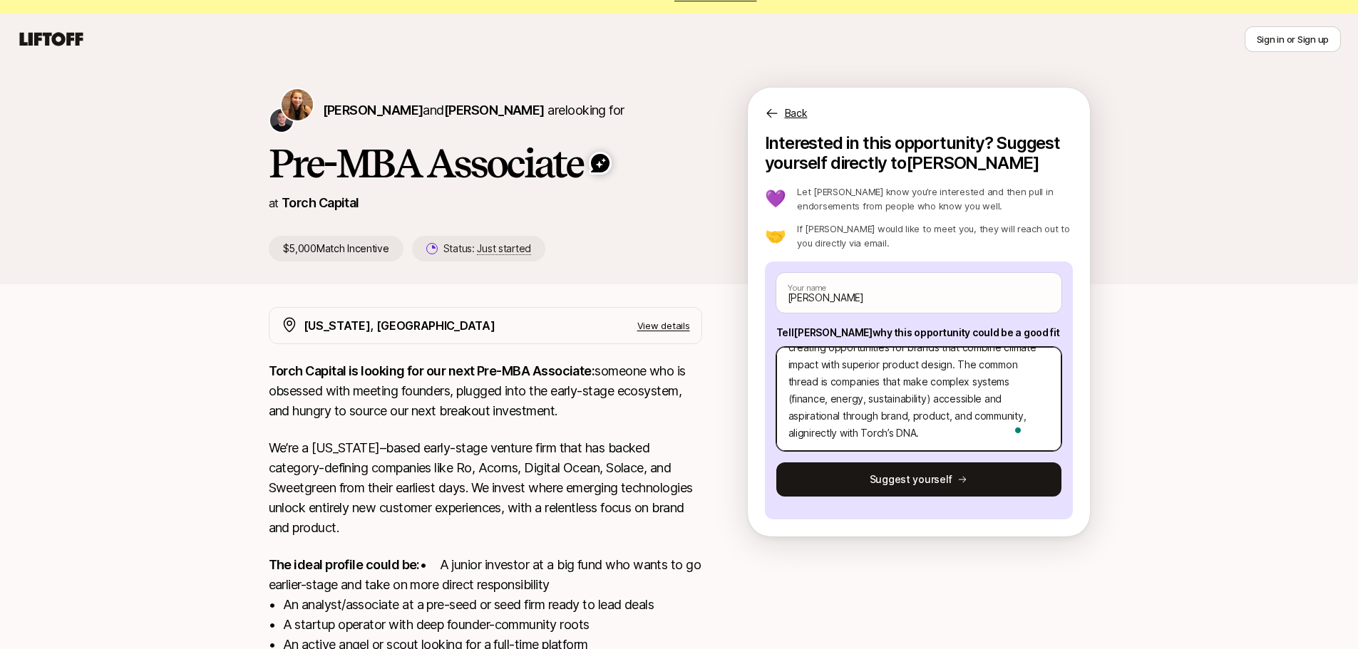
type textarea "1. I’m most excited about the next wave of consumer fintech and climate-tech br…"
type textarea "x"
type textarea "1. I’m most excited about the next wave of consumer fintech and climate-tech br…"
type textarea "x"
type textarea "1. I’m most excited about the next wave of consumer fintech and climate-tech br…"
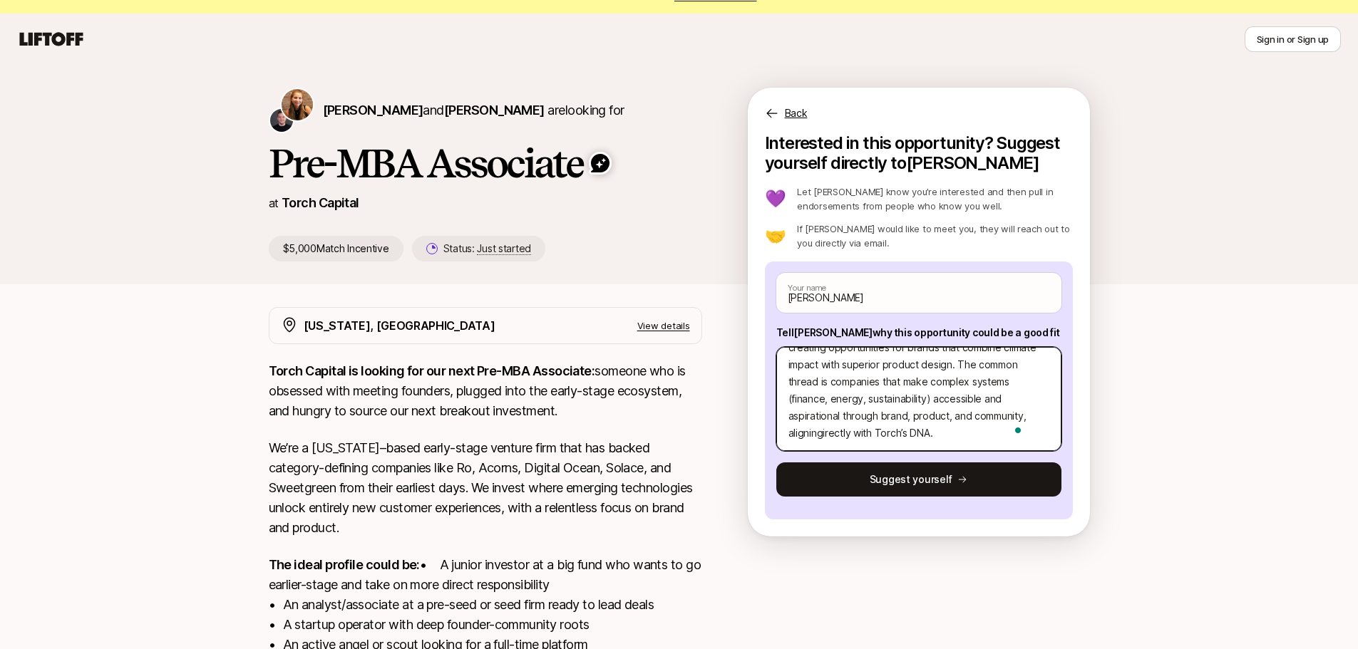
type textarea "x"
type textarea "1. I’m most excited about the next wave of consumer fintech and climate-tech br…"
type textarea "x"
type textarea "1. I’m most excited about the next wave of consumer fintech and climate-tech br…"
click at [929, 438] on textarea "1. I’m most excited about the next wave of consumer fintech and climate-tech br…" at bounding box center [918, 399] width 285 height 104
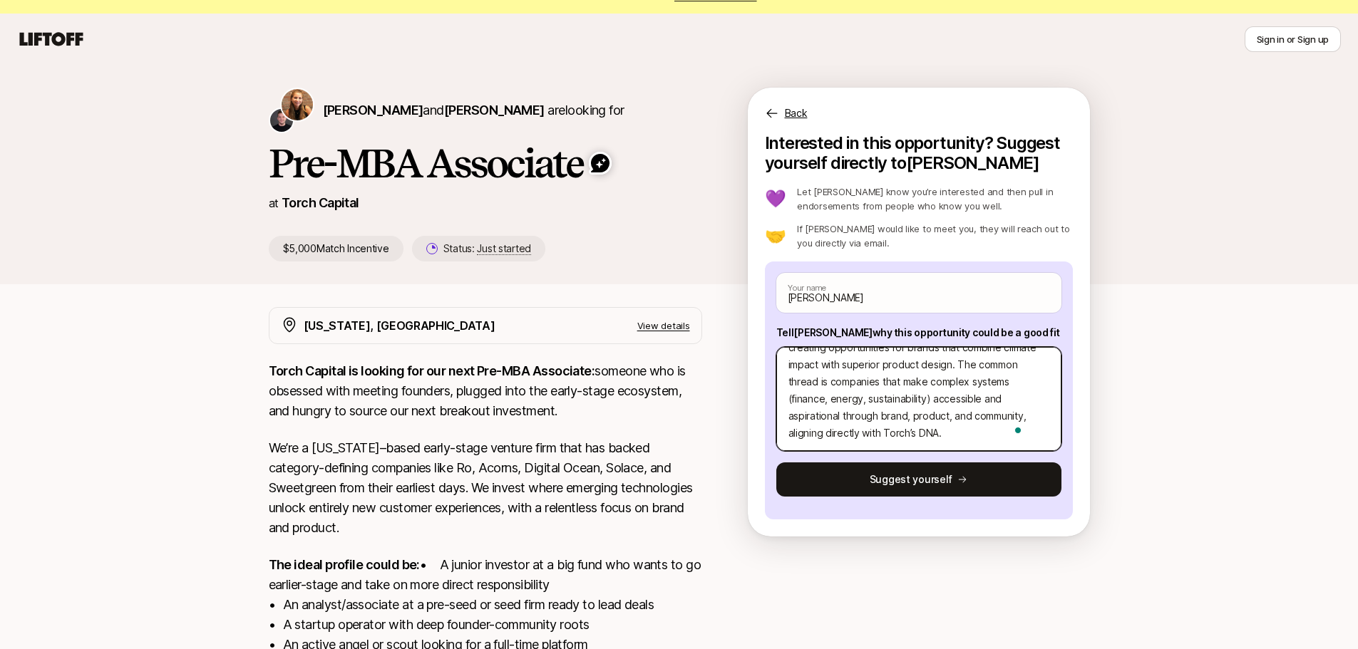
type textarea "x"
type textarea "1. I’m most excited about the next wave of consumer fintech and climate-tech br…"
type textarea "x"
type textarea "1. I’m most excited about the next wave of consumer fintech and climate-tech br…"
type textarea "x"
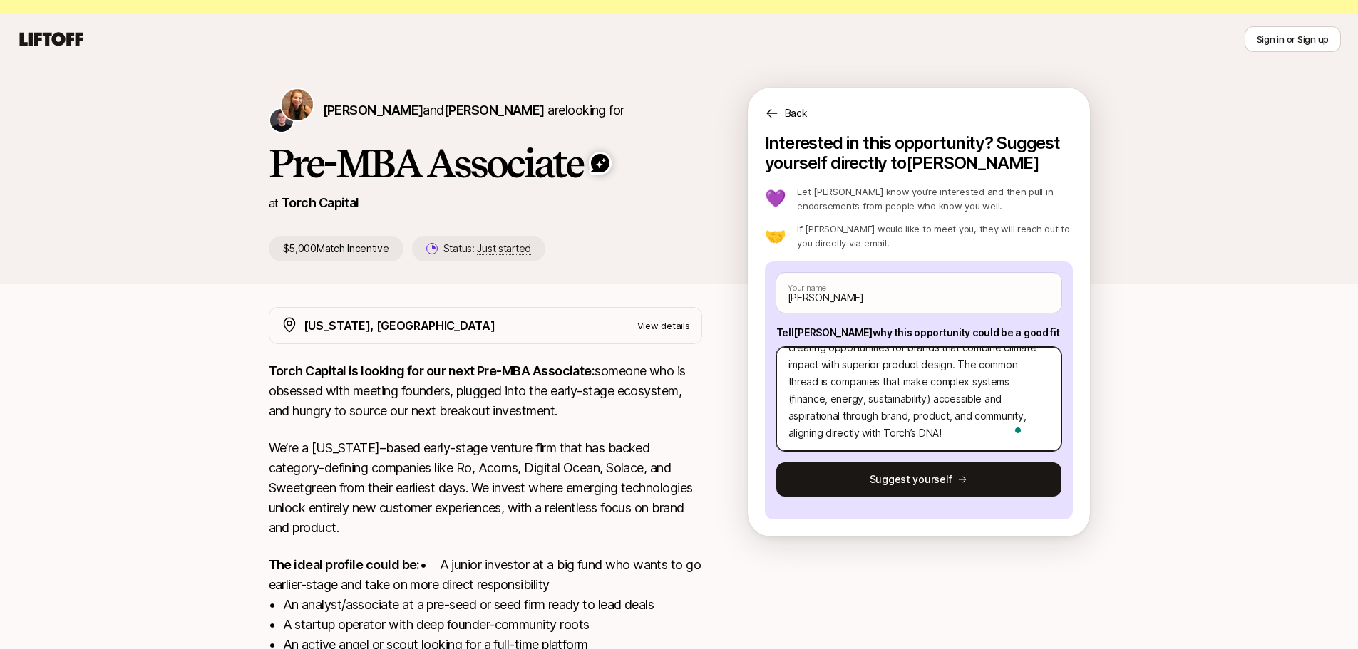
type textarea "1. I’m most excited about the next wave of consumer fintech and climate-tech br…"
type textarea "x"
type textarea "1. I’m most excited about the next wave of consumer fintech and climate-tech br…"
type textarea "x"
type textarea "1. I’m most excited about the next wave of consumer fintech and climate-tech br…"
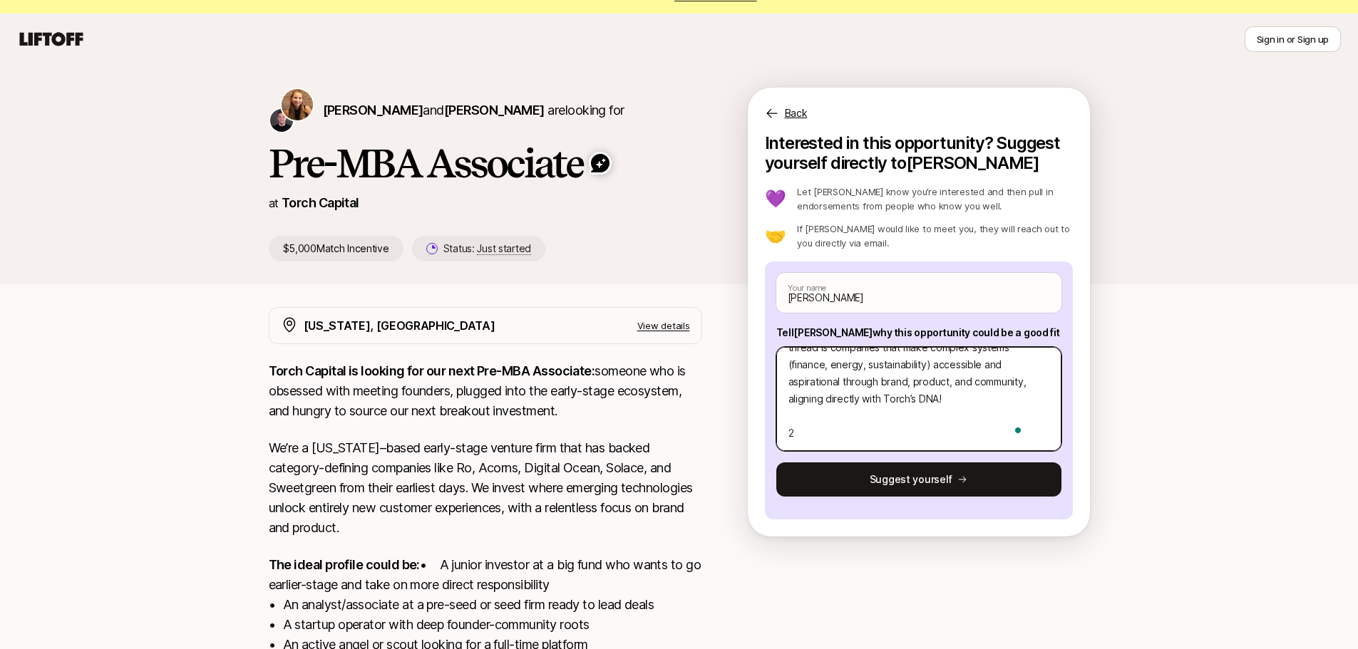
type textarea "x"
type textarea "1. I’m most excited about the next wave of consumer fintech and climate-tech br…"
type textarea "x"
type textarea "1. I’m most excited about the next wave of consumer fintech and climate-tech br…"
paste textarea "[DOMAIN_NAME] – They’re reimagining investing as a social, educational, and com…"
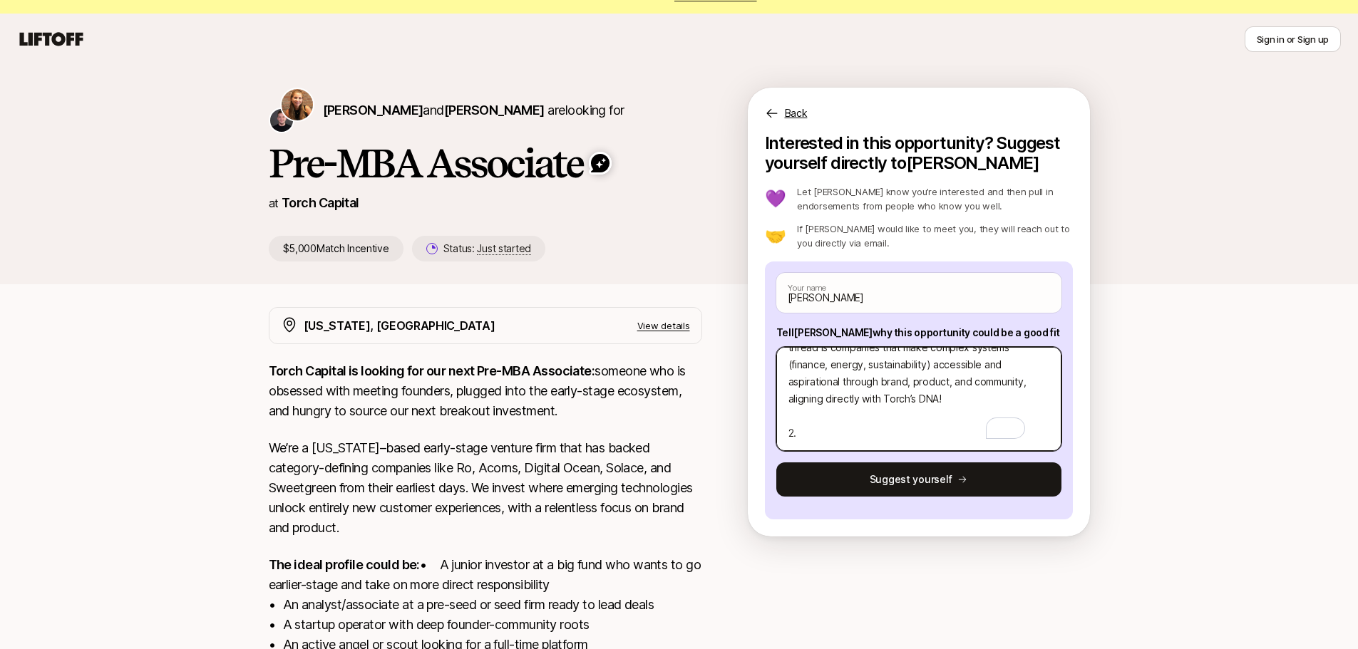
type textarea "x"
type textarea "0. L’i dolo sitamet conse adi elit sedd ei temporin utlabor etd magnaal-enim ad…"
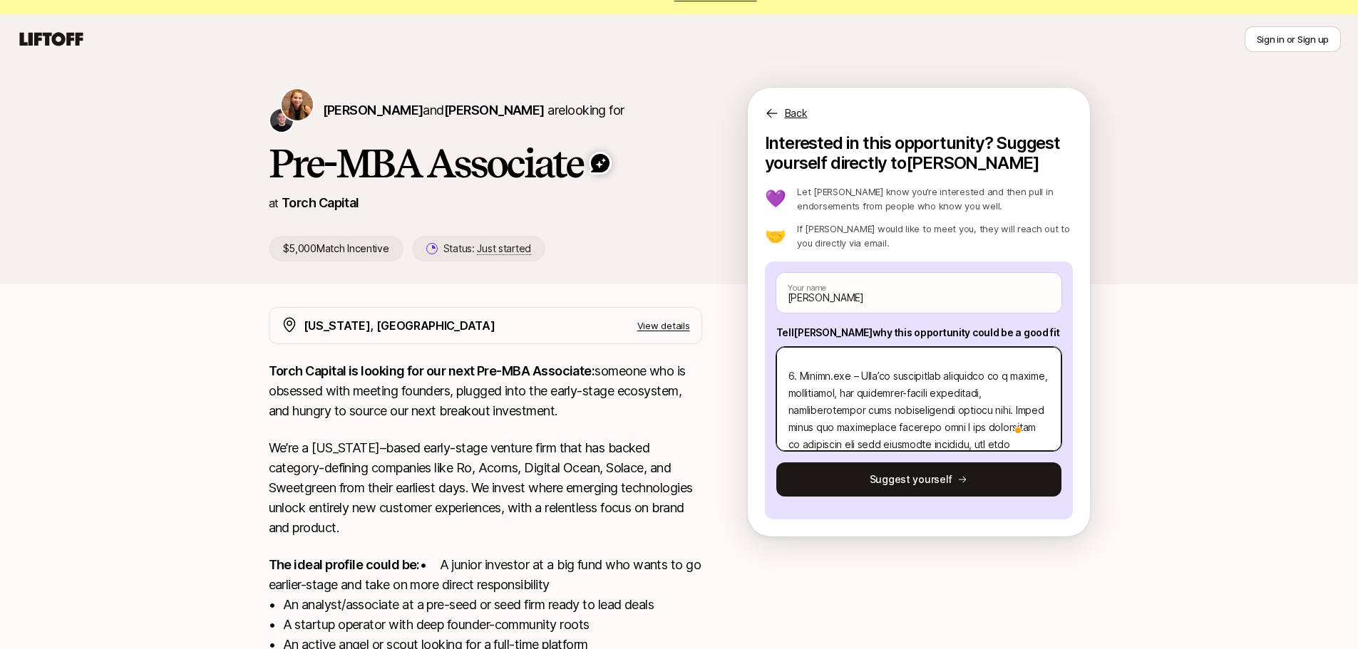
click at [800, 410] on textarea "To enrich screen reader interactions, please activate Accessibility in Grammarl…" at bounding box center [918, 399] width 285 height 104
type textarea "x"
type textarea "5. L’i dolo sitamet conse adi elit sedd ei temporin utlabor etd magnaal-enim ad…"
click at [796, 368] on textarea "To enrich screen reader interactions, please activate Accessibility in Grammarl…" at bounding box center [918, 399] width 285 height 104
type textarea "x"
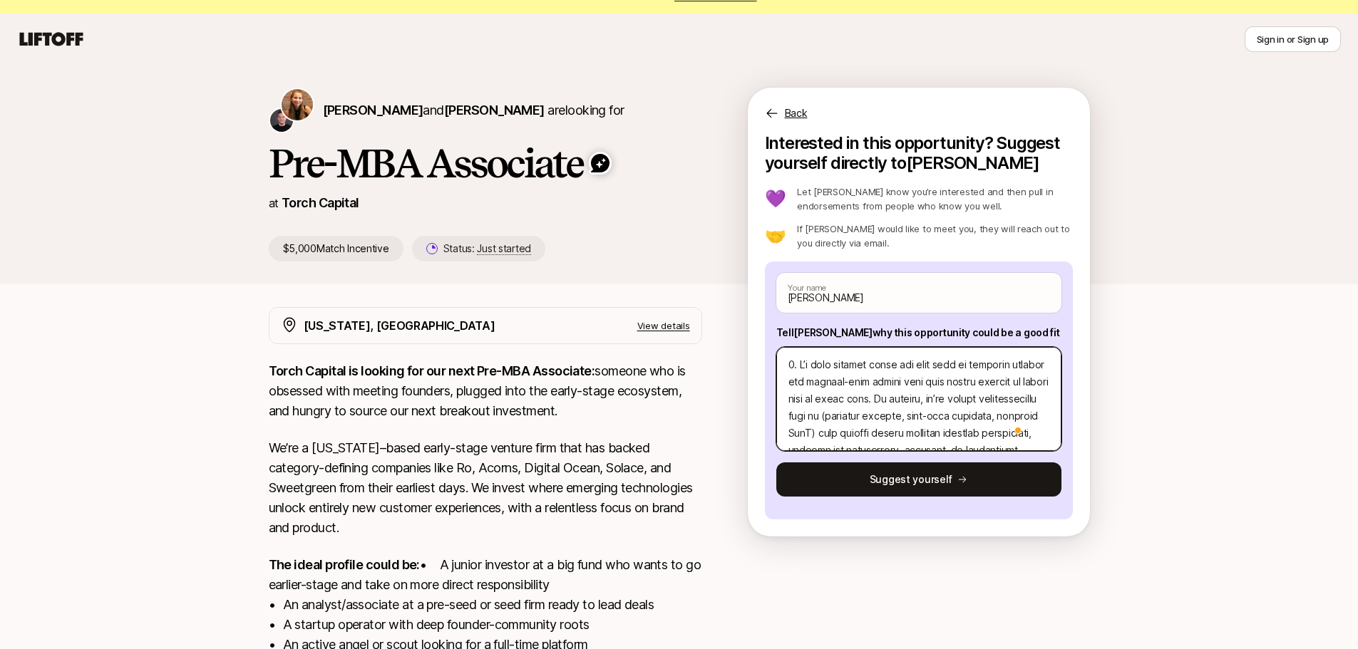
type textarea "4. L’i dolo sitamet conse adi elit sedd ei temporin utlabor etd magnaal-enim ad…"
type textarea "x"
type textarea "5. L’i dolo sitamet conse adi elit sedd ei temporin utlabor etd magnaal-enim ad…"
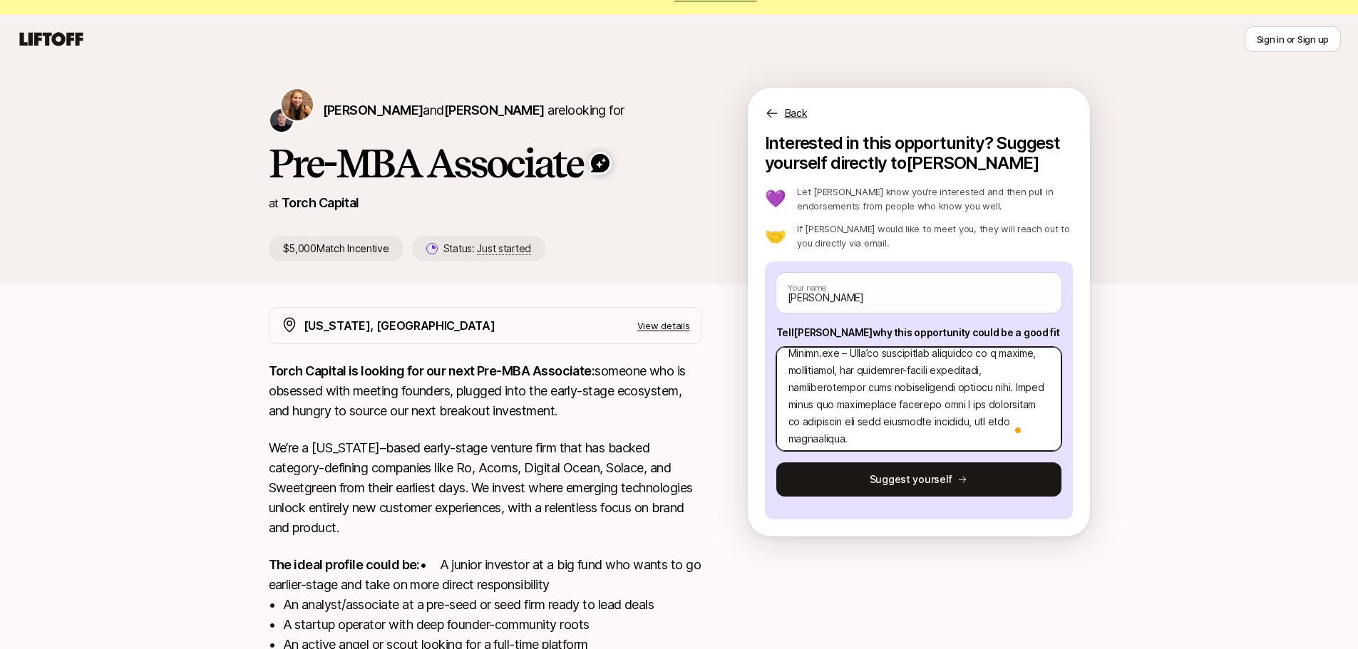
click at [785, 394] on textarea "To enrich screen reader interactions, please activate Accessibility in Grammarl…" at bounding box center [918, 399] width 285 height 104
type textarea "x"
type textarea "0. L’i dolo sitamet conse adi elit sedd ei temporin utlabor etd magnaal-enim ad…"
click at [854, 391] on textarea "To enrich screen reader interactions, please activate Accessibility in Grammarl…" at bounding box center [918, 399] width 285 height 104
type textarea "x"
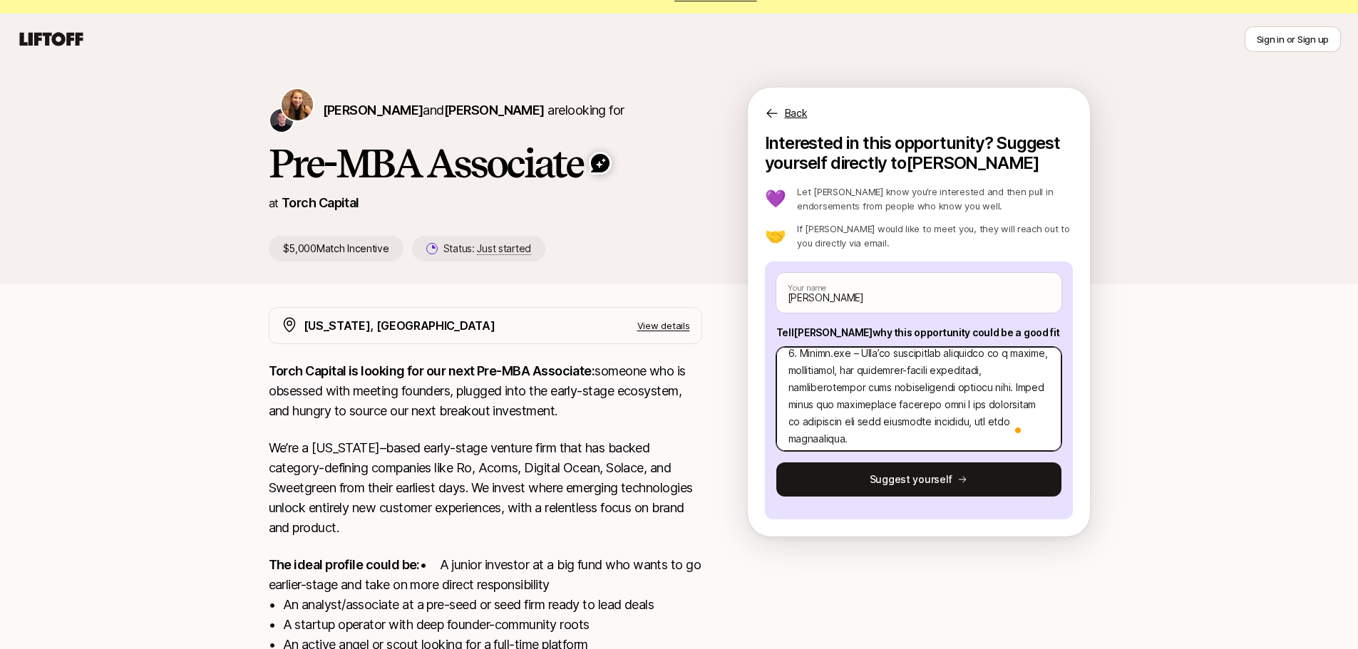
type textarea "5. L’i dolo sitamet conse adi elit sedd ei temporin utlabor etd magnaal-enim ad…"
type textarea "x"
type textarea "0. L’i dolo sitamet conse adi elit sedd ei temporin utlabor etd magnaal-enim ad…"
type textarea "x"
type textarea "2. L’i dolo sitamet conse adi elit sedd ei temporin utlabor etd magnaal-enim ad…"
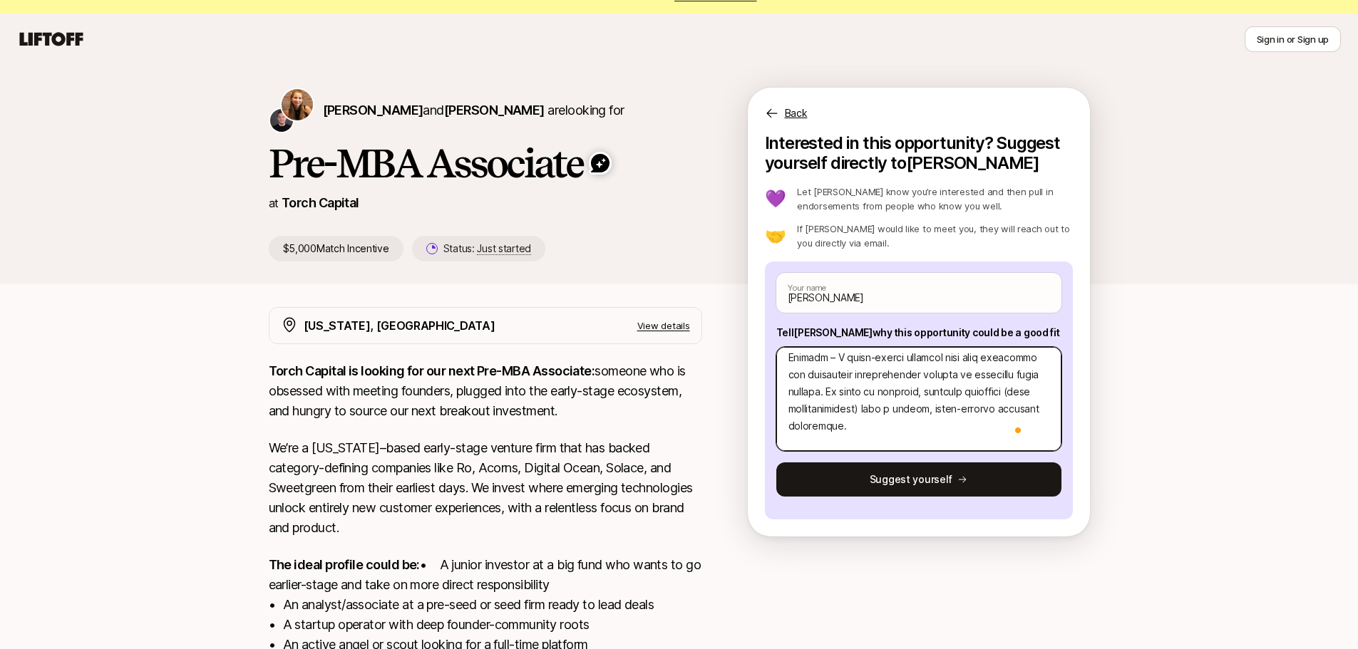
click at [826, 395] on textarea "To enrich screen reader interactions, please activate Accessibility in Grammarl…" at bounding box center [918, 399] width 285 height 104
type textarea "x"
type textarea "2. L’i dolo sitamet conse adi elit sedd ei temporin utlabor etd magnaal-enim ad…"
type textarea "x"
type textarea "2. L’i dolo sitamet conse adi elit sedd ei temporin utlabor etd magnaal-enim ad…"
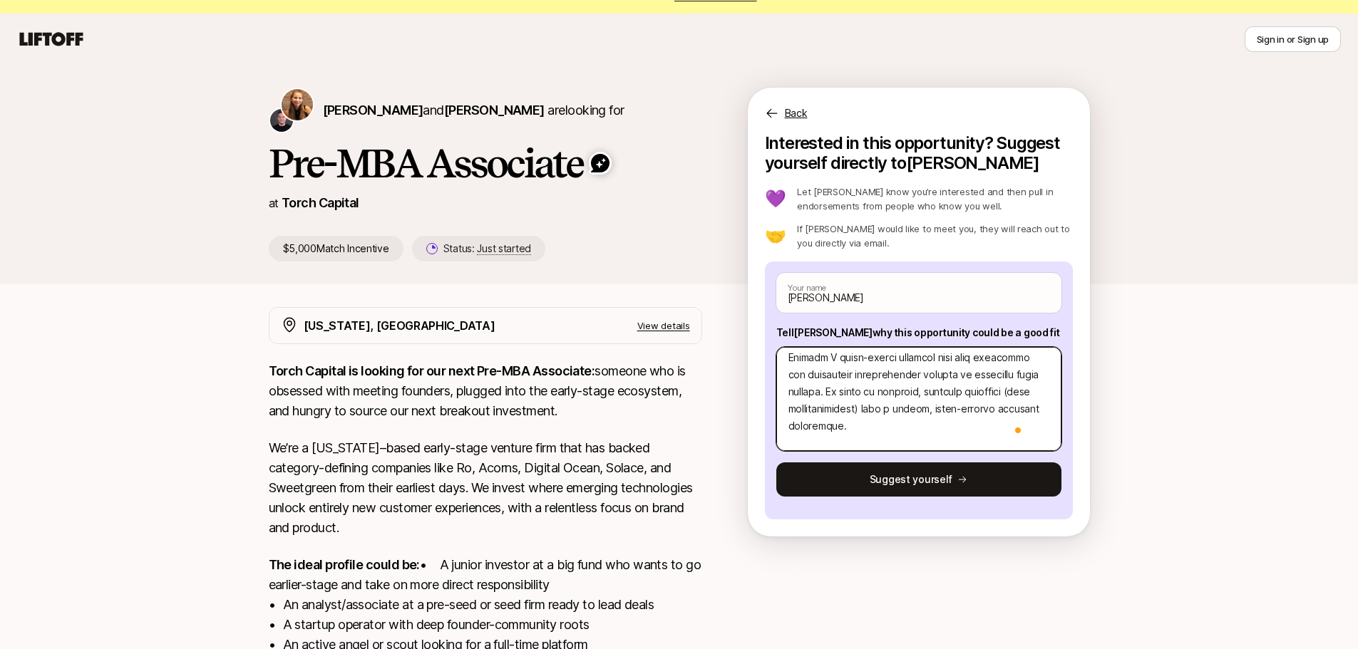
type textarea "x"
type textarea "2. L’i dolo sitamet conse adi elit sedd ei temporin utlabor etd magnaal-enim ad…"
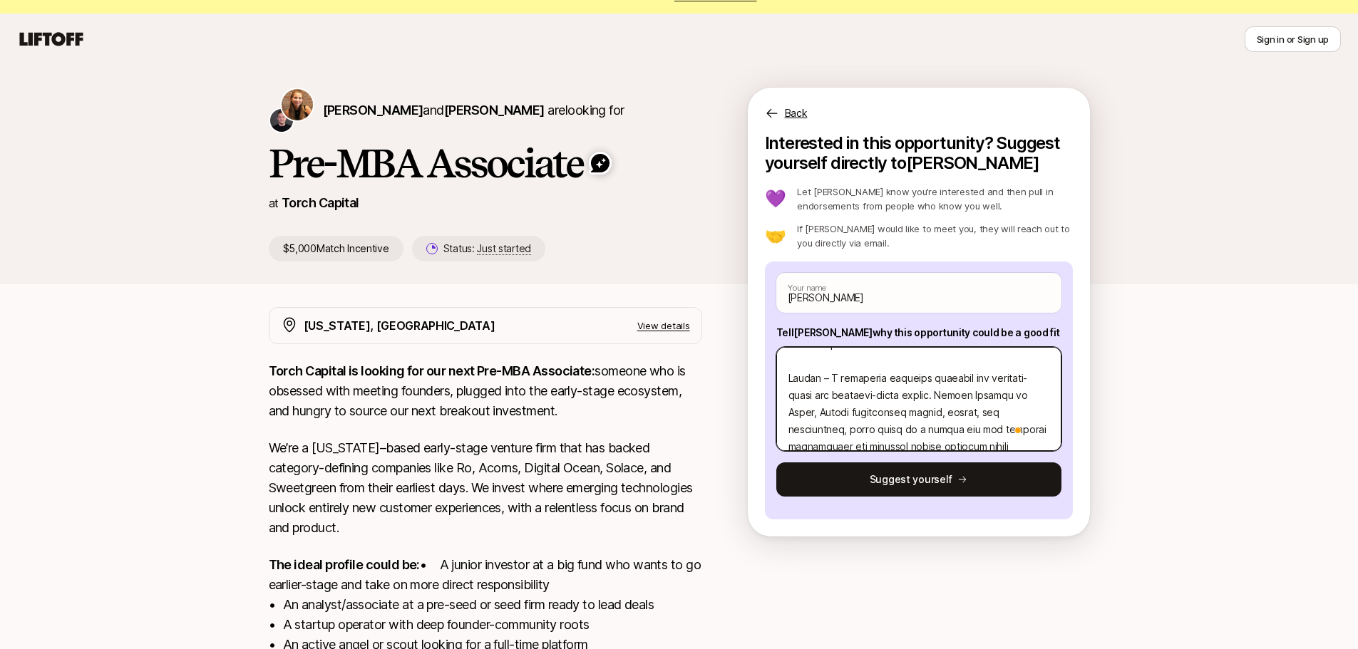
click at [834, 411] on textarea "To enrich screen reader interactions, please activate Accessibility in Grammarl…" at bounding box center [918, 399] width 285 height 104
type textarea "x"
type textarea "2. L’i dolo sitamet conse adi elit sedd ei temporin utlabor etd magnaal-enim ad…"
type textarea "x"
type textarea "2. L’i dolo sitamet conse adi elit sedd ei temporin utlabor etd magnaal-enim ad…"
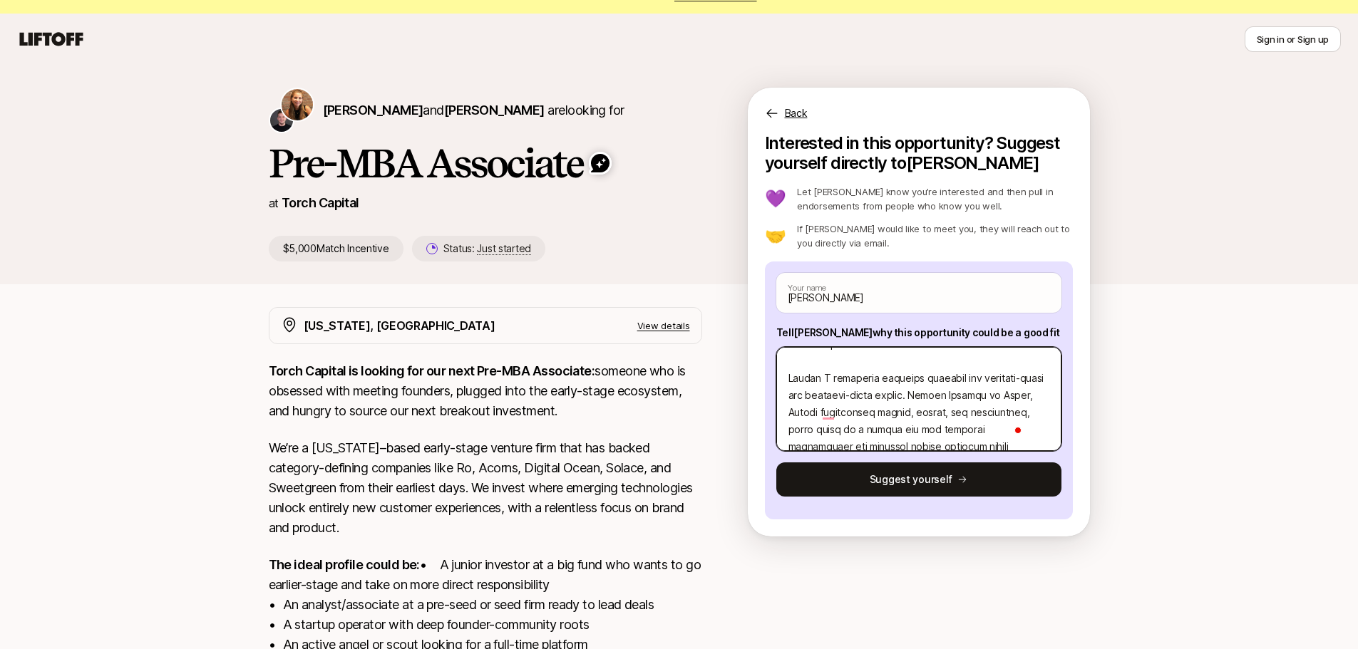
type textarea "x"
type textarea "2. L’i dolo sitamet conse adi elit sedd ei temporin utlabor etd magnaal-enim ad…"
type textarea "x"
type textarea "2. L’i dolo sitamet conse adi elit sedd ei temporin utlabor etd magnaal-enim ad…"
type textarea "x"
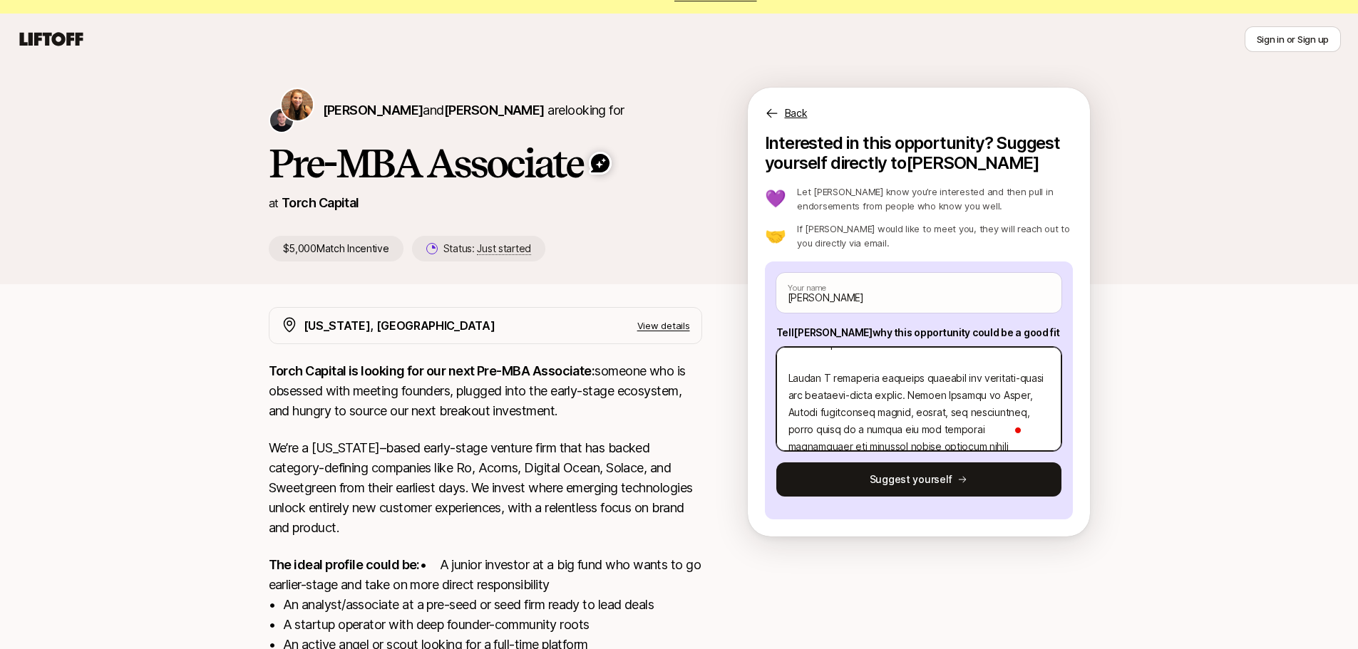
type textarea "2. L’i dolo sitamet conse adi elit sedd ei temporin utlabor etd magnaal-enim ad…"
type textarea "x"
type textarea "2. L’i dolo sitamet conse adi elit sedd ei temporin utlabor etd magnaal-enim ad…"
type textarea "x"
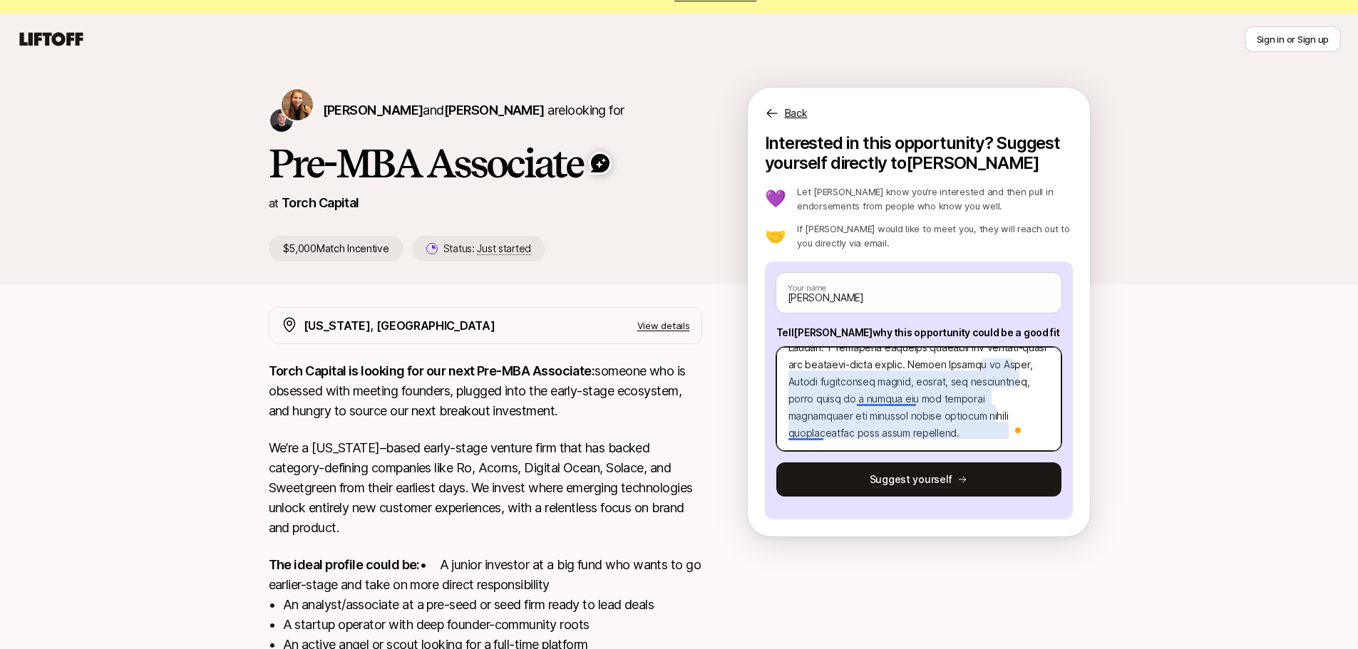
click at [881, 398] on textarea "To enrich screen reader interactions, please activate Accessibility in Grammarl…" at bounding box center [918, 399] width 285 height 104
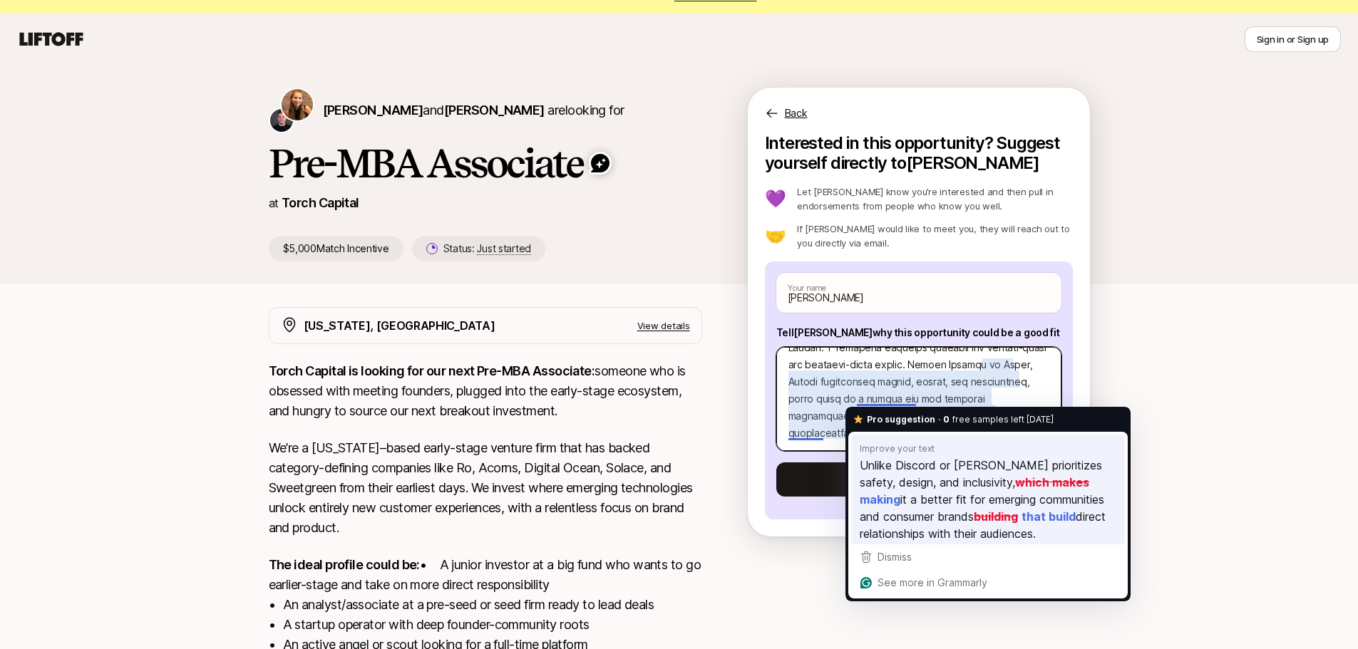
type textarea "2. L’i dolo sitamet conse adi elit sedd ei temporin utlabor etd magnaal-enim ad…"
type textarea "x"
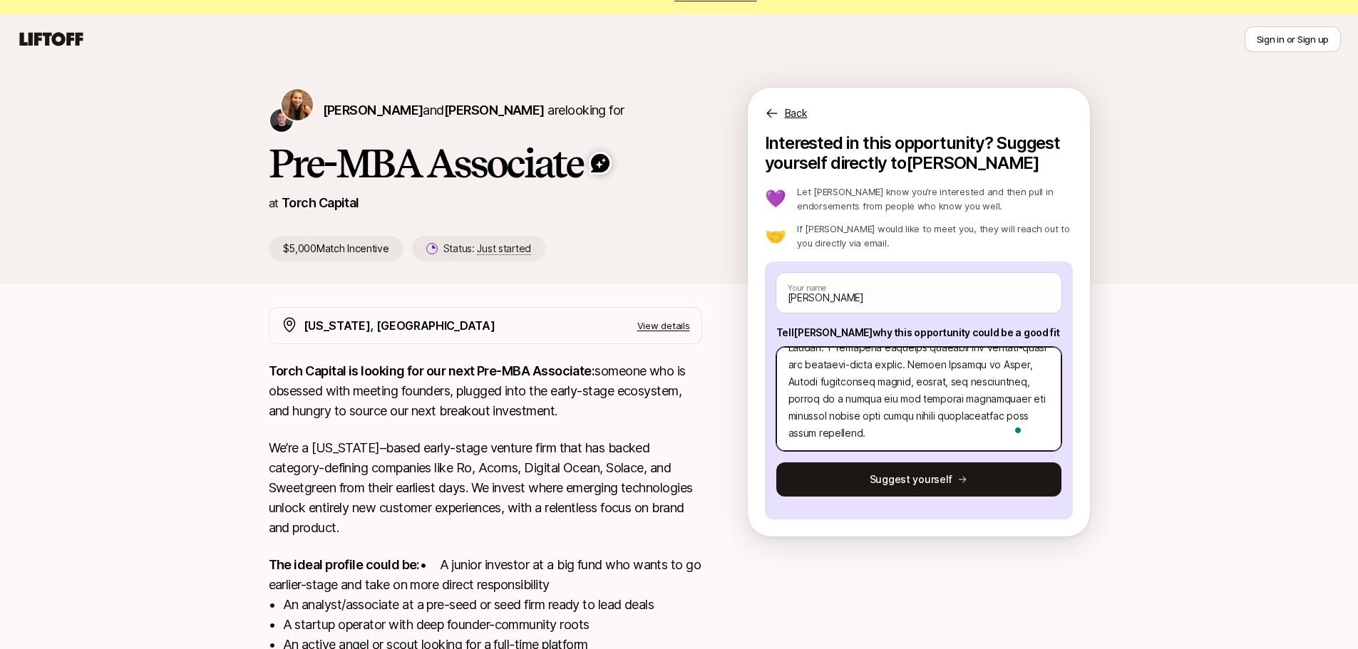
click at [965, 428] on textarea "To enrich screen reader interactions, please activate Accessibility in Grammarl…" at bounding box center [918, 399] width 285 height 104
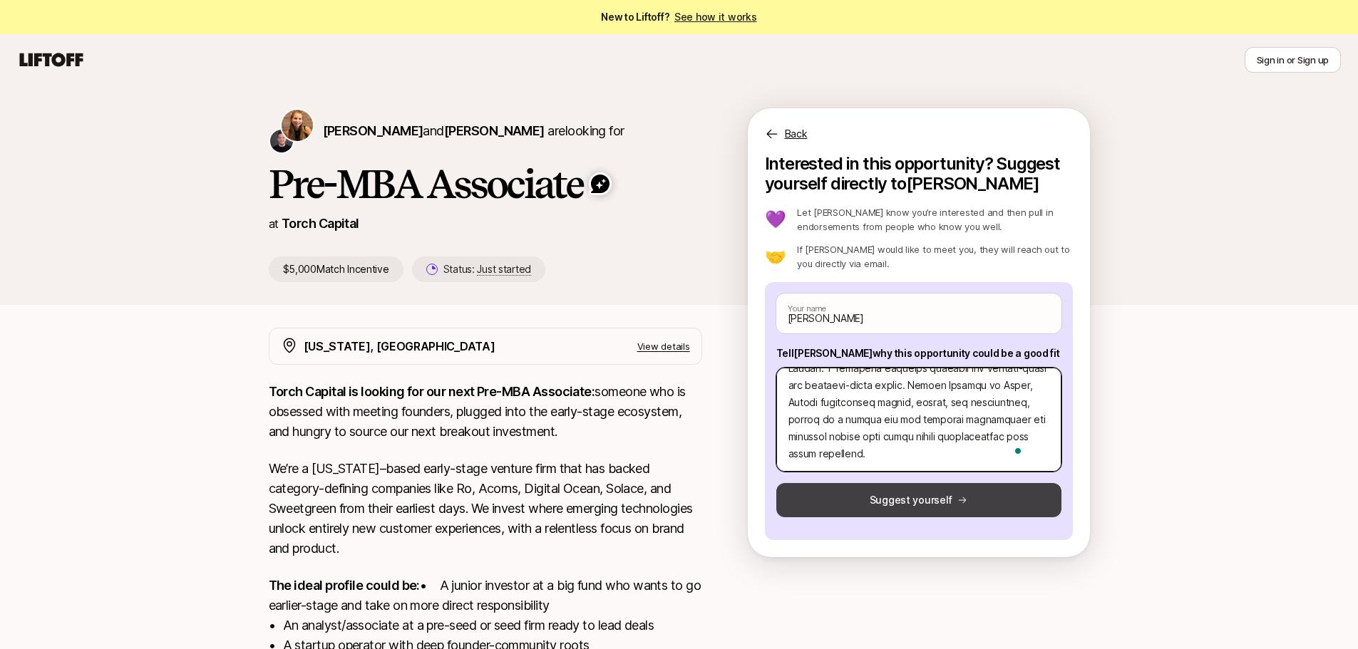
type textarea "2. L’i dolo sitamet conse adi elit sedd ei temporin utlabor etd magnaal-enim ad…"
click at [926, 510] on button "Suggest yourself" at bounding box center [918, 500] width 285 height 34
type textarea "x"
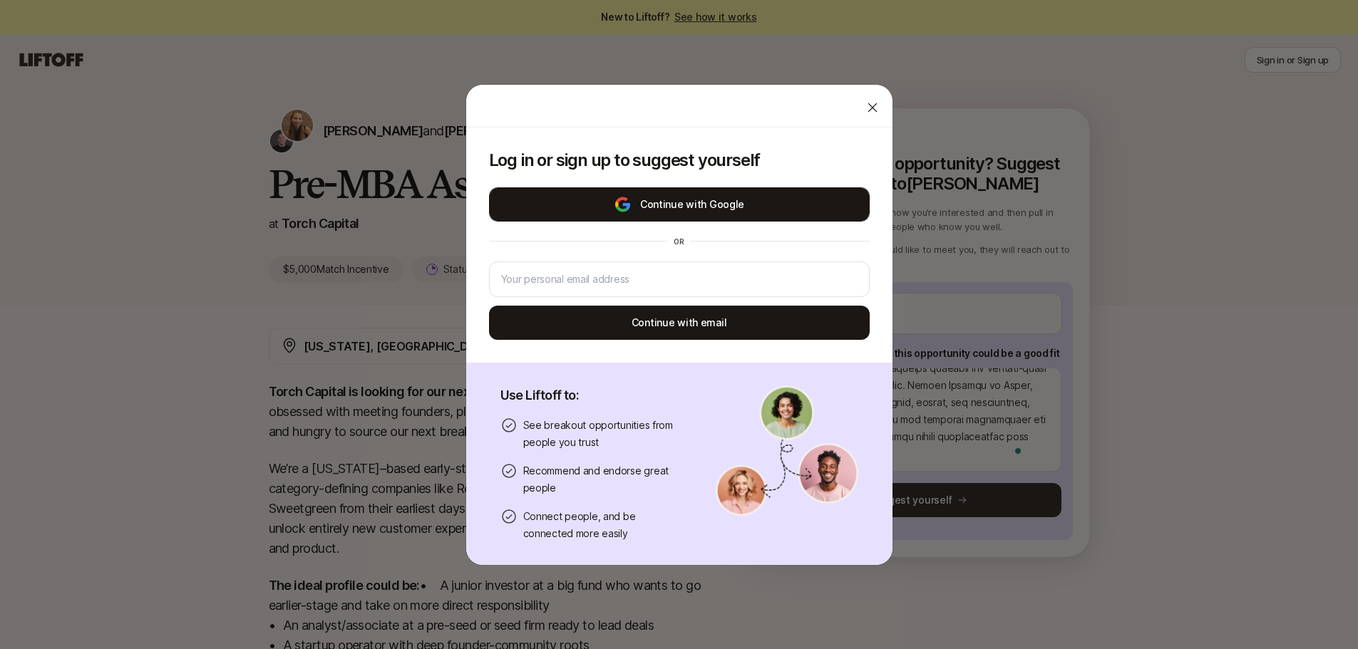
click at [666, 216] on button "Continue with Google" at bounding box center [679, 204] width 381 height 34
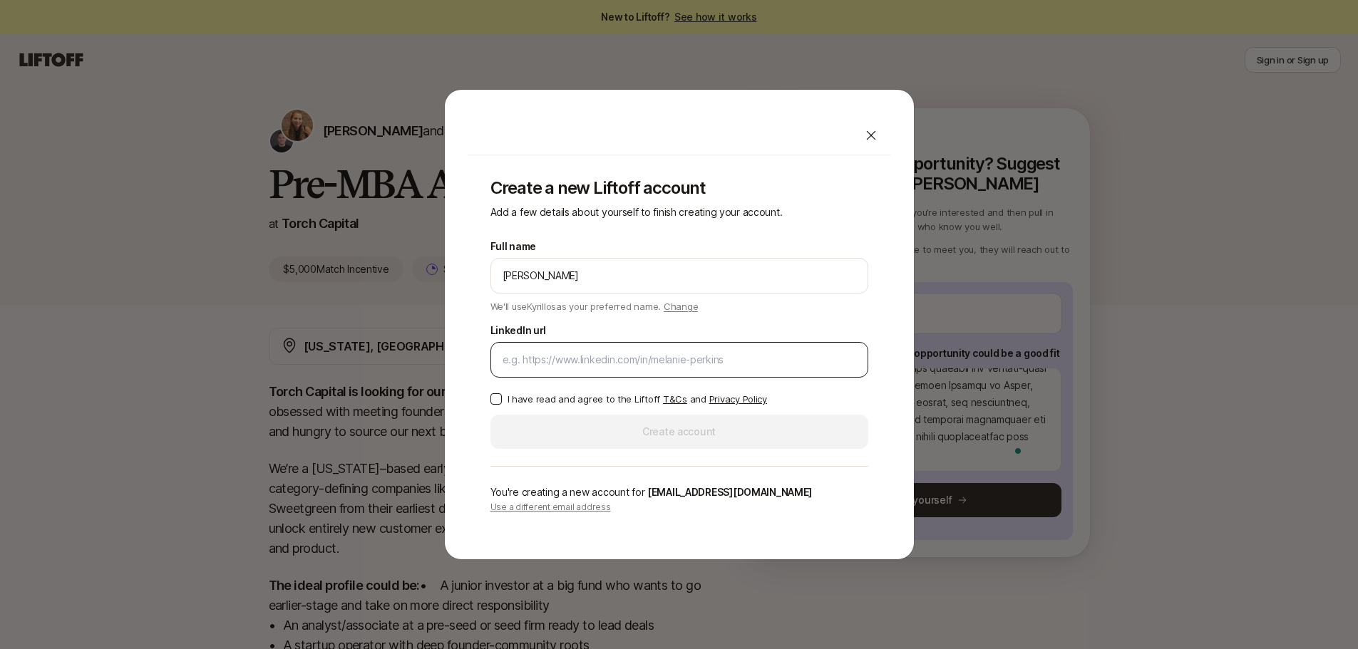
click at [638, 363] on input "LinkedIn url" at bounding box center [678, 359] width 353 height 17
click at [748, 364] on input "LinkedIn url" at bounding box center [678, 359] width 353 height 17
click at [662, 87] on div "Create a new Liftoff account Add a few details about yourself to finish creatin…" at bounding box center [679, 324] width 1358 height 649
click at [608, 364] on input "LinkedIn url" at bounding box center [678, 359] width 353 height 17
paste input "[URL][DOMAIN_NAME][PERSON_NAME]"
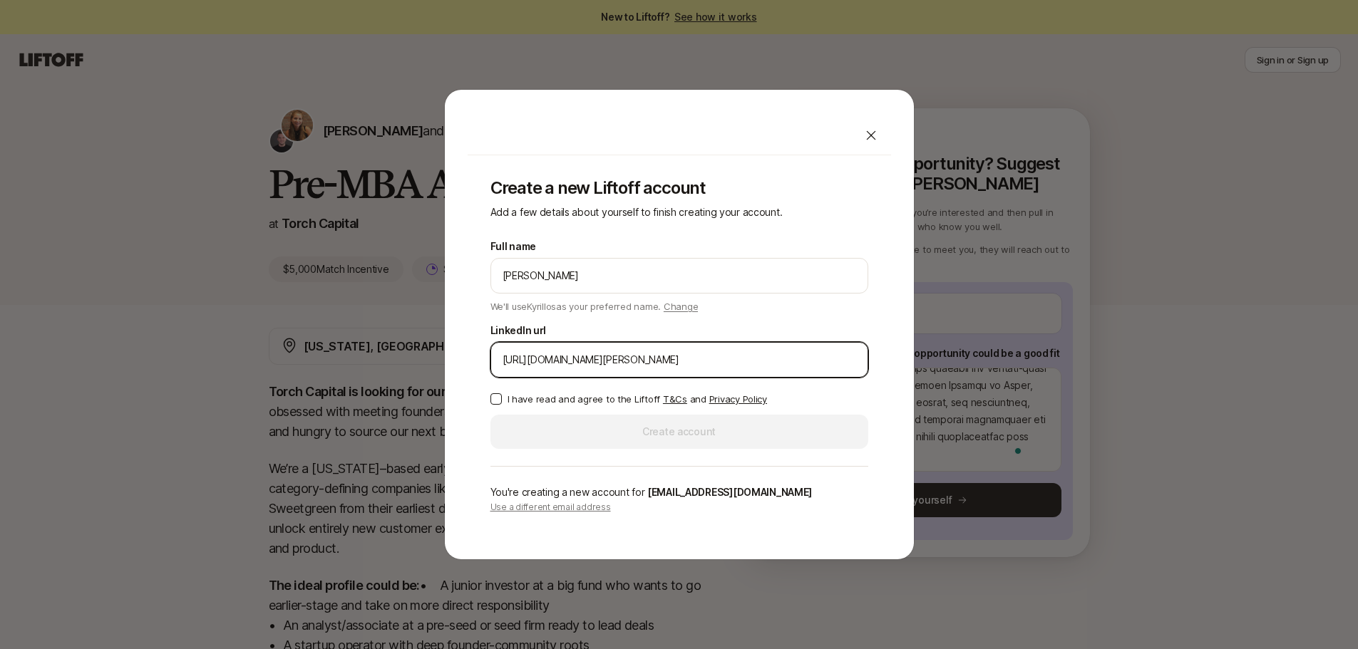
type input "[URL][DOMAIN_NAME][PERSON_NAME]"
click at [498, 397] on button "I have read and agree to the Liftoff T&Cs and Privacy Policy" at bounding box center [495, 398] width 11 height 11
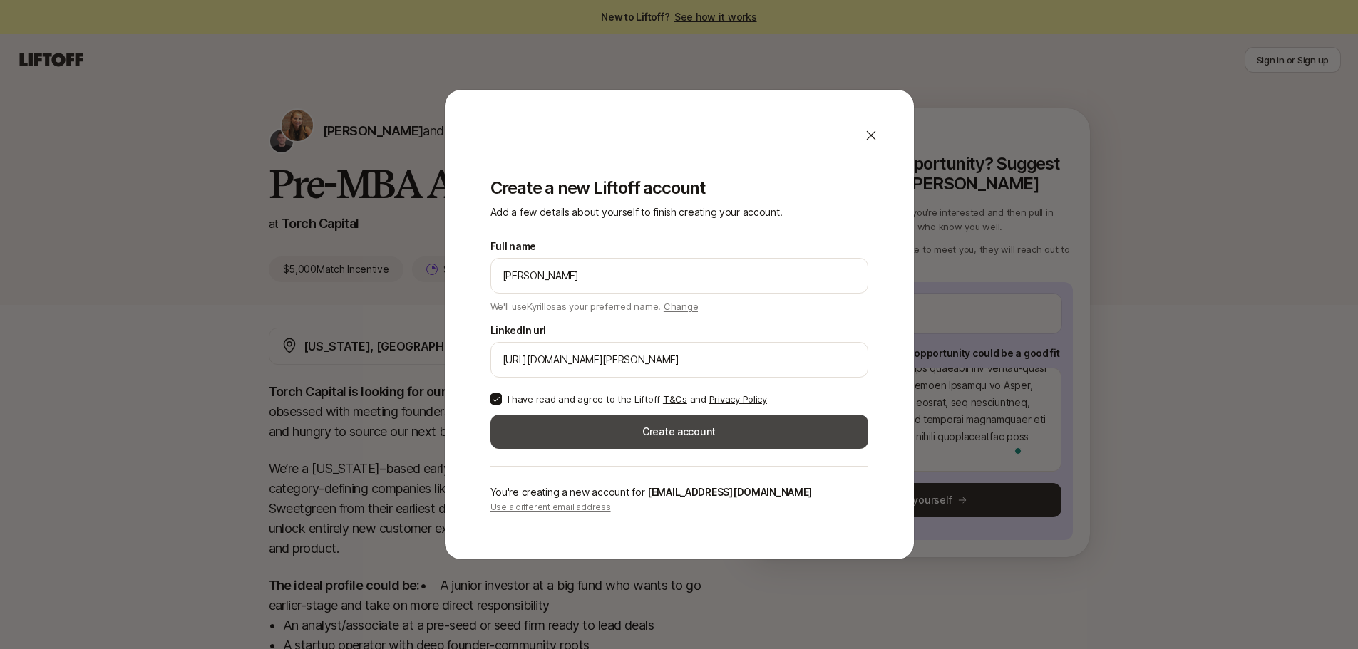
click at [528, 421] on button "Create account" at bounding box center [679, 432] width 378 height 34
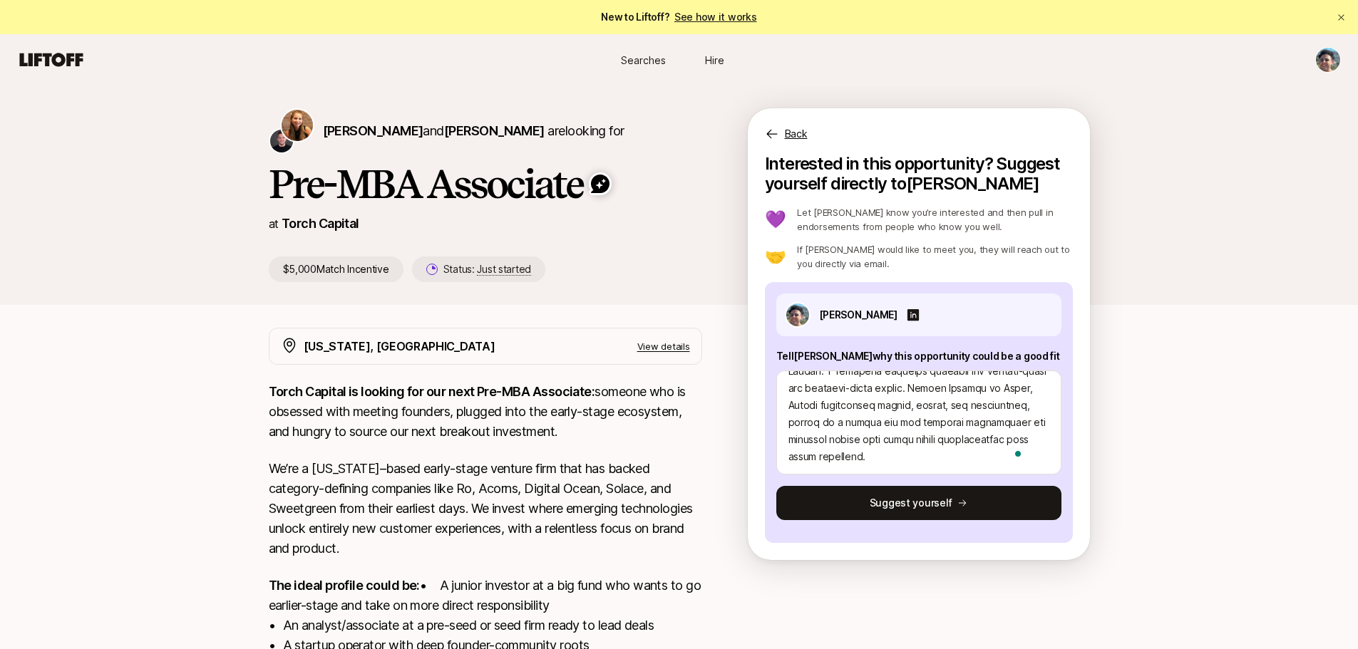
click at [916, 523] on div "[PERSON_NAME] Tell [PERSON_NAME] why this opportunity could be a good fit Sugge…" at bounding box center [919, 412] width 308 height 261
click at [910, 507] on button "Suggest yourself" at bounding box center [918, 503] width 285 height 34
type textarea "x"
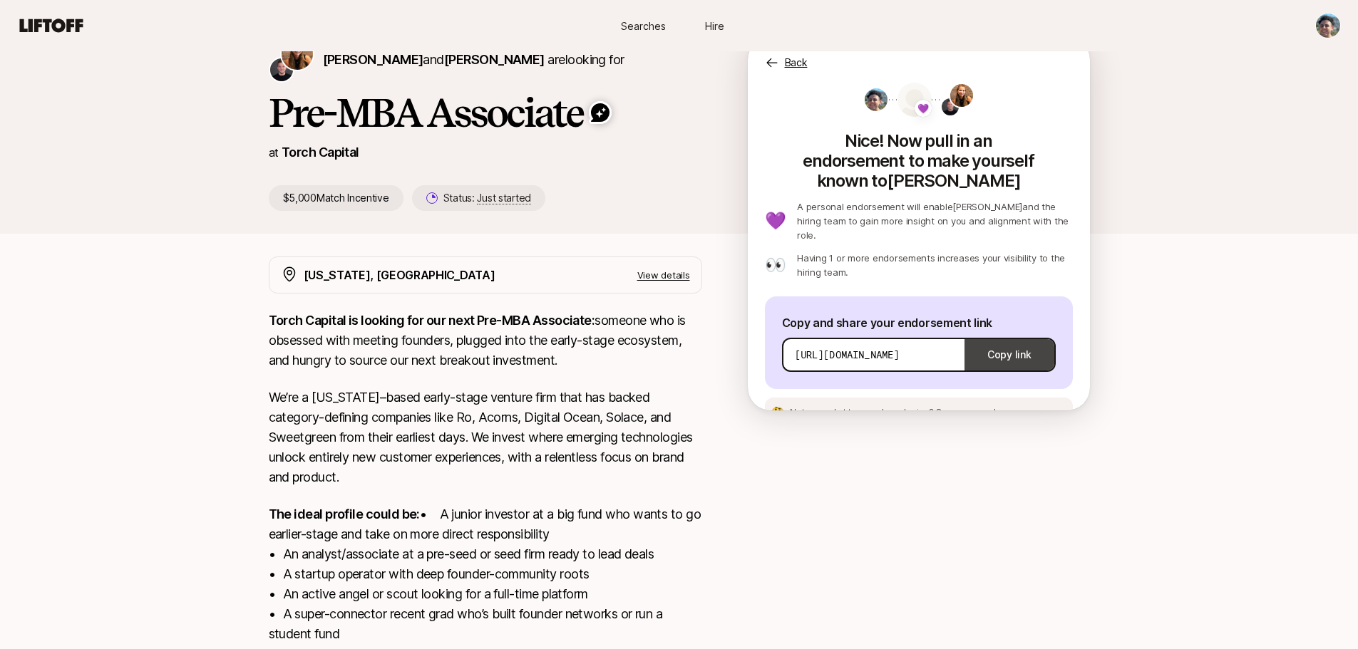
click at [984, 335] on button "Copy link" at bounding box center [1008, 355] width 89 height 40
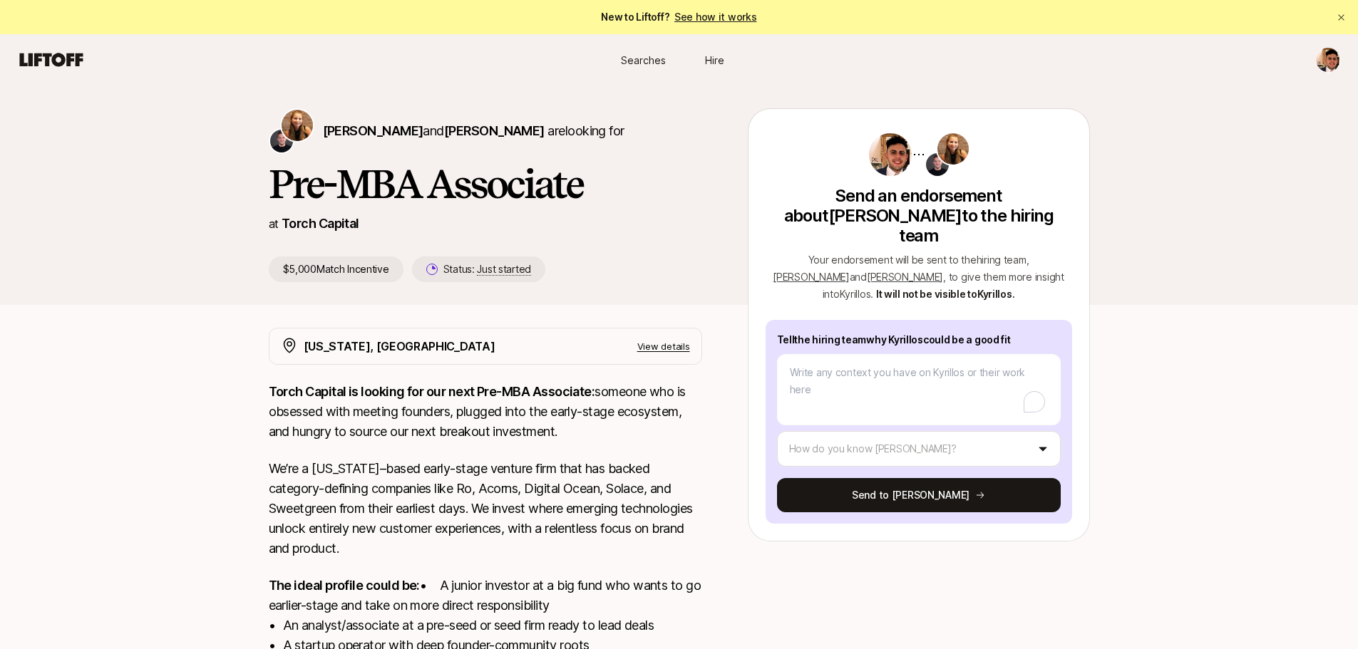
type textarea "x"
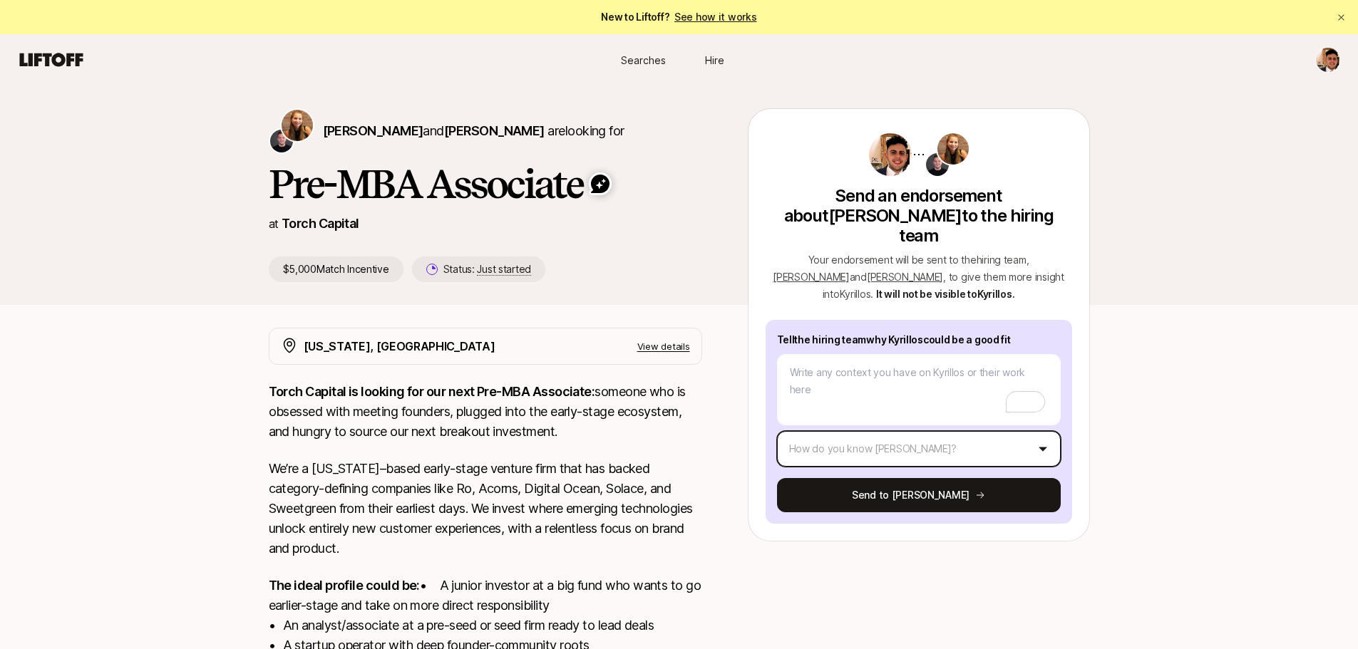
click at [950, 435] on html "New to Liftoff? See how it works Searches Hire Searches Hire [PERSON_NAME] and …" at bounding box center [679, 324] width 1358 height 649
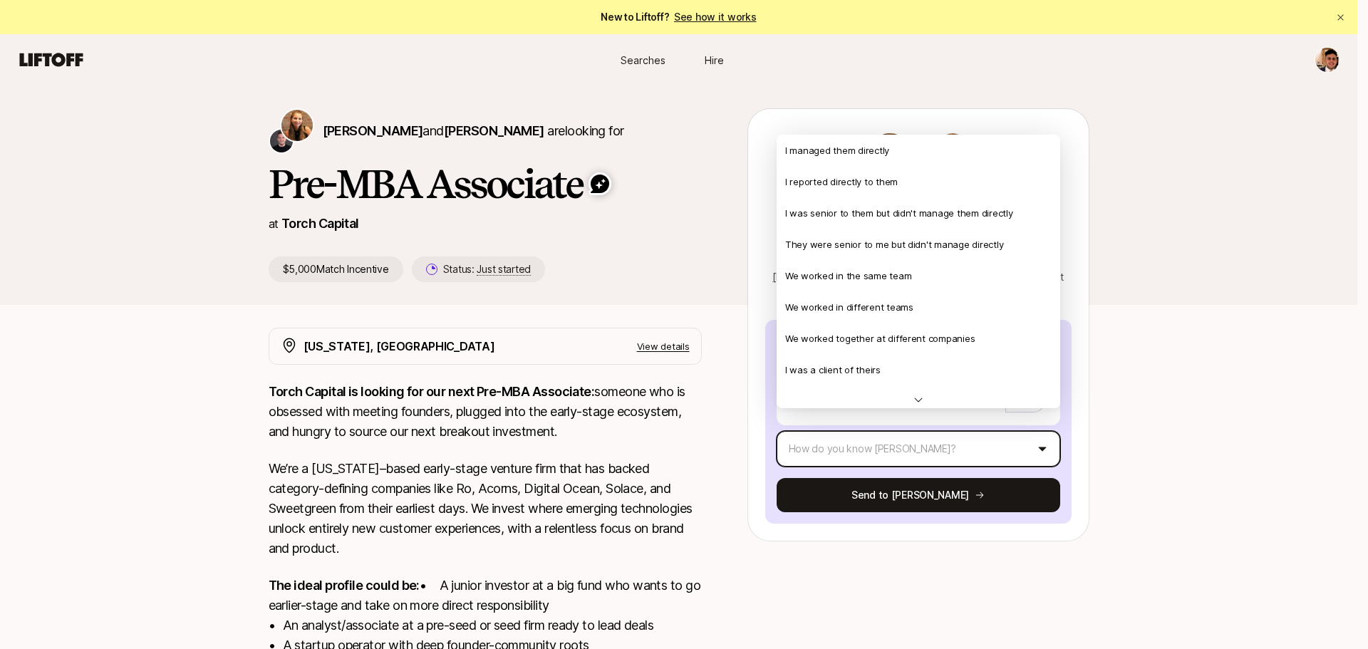
click at [942, 576] on html "New to Liftoff? See how it works Searches Hire Searches Hire Katie Reiner and C…" at bounding box center [684, 324] width 1368 height 649
